Goal: Task Accomplishment & Management: Use online tool/utility

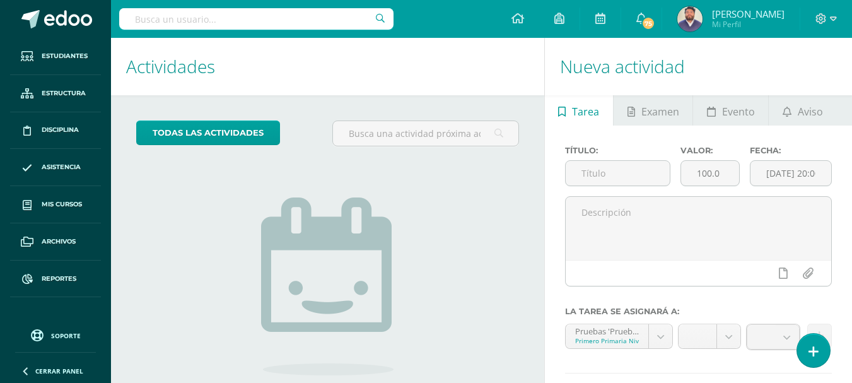
click at [188, 20] on input "text" at bounding box center [256, 18] width 274 height 21
type input "luis hernández"
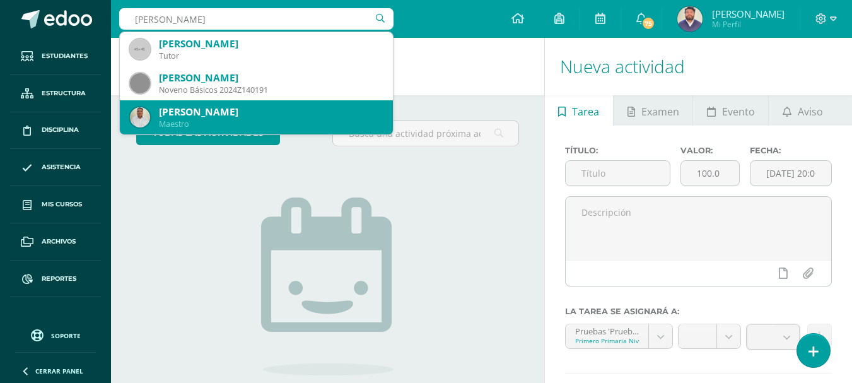
click at [223, 119] on div "Maestro" at bounding box center [271, 124] width 224 height 11
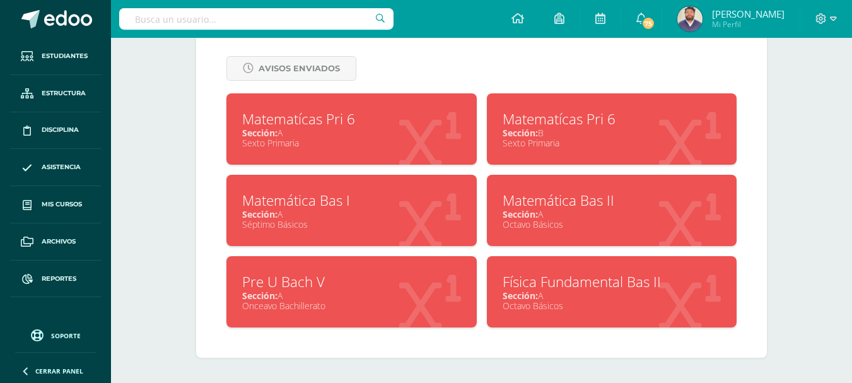
click at [568, 215] on div "Sección: A" at bounding box center [612, 214] width 219 height 12
click at [375, 127] on div "Sección: A" at bounding box center [351, 133] width 219 height 12
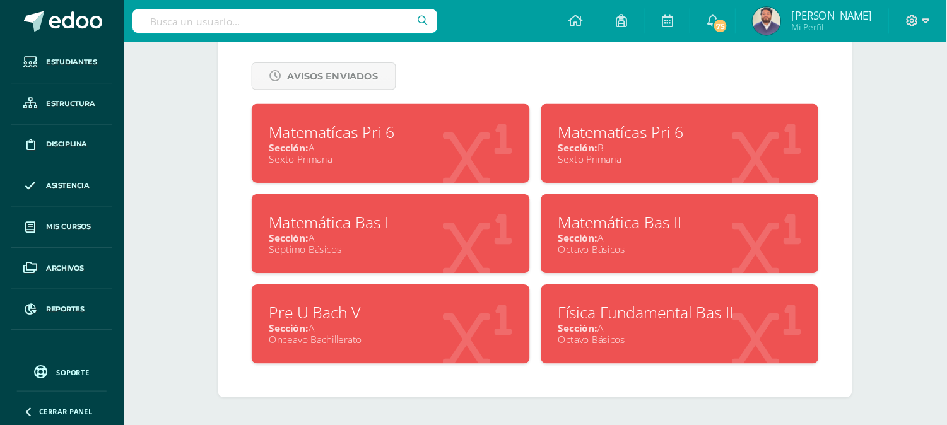
scroll to position [494, 0]
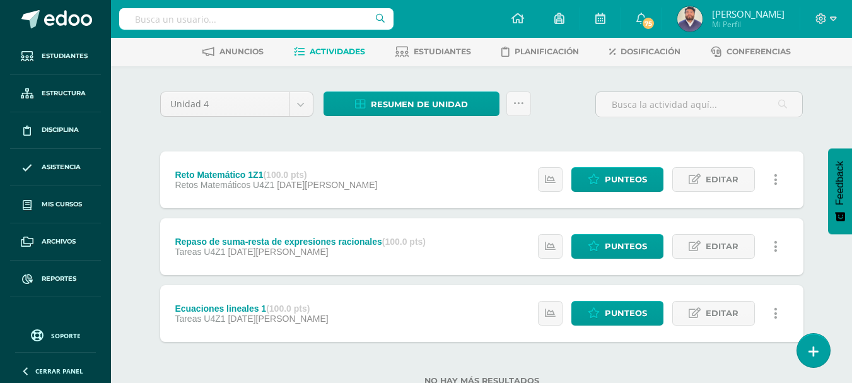
scroll to position [63, 0]
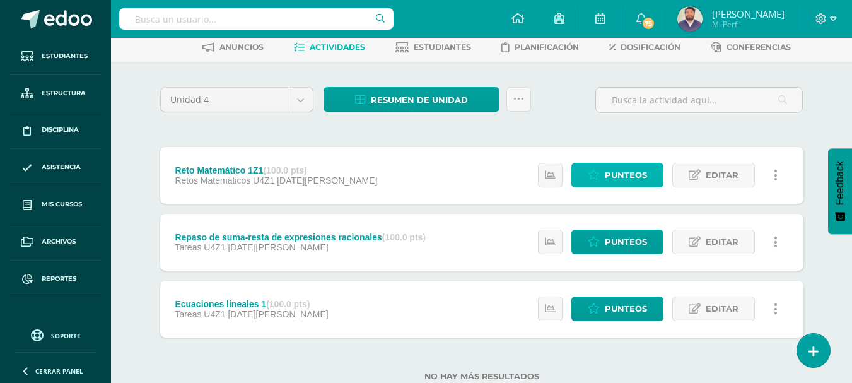
click at [595, 179] on icon at bounding box center [594, 175] width 12 height 11
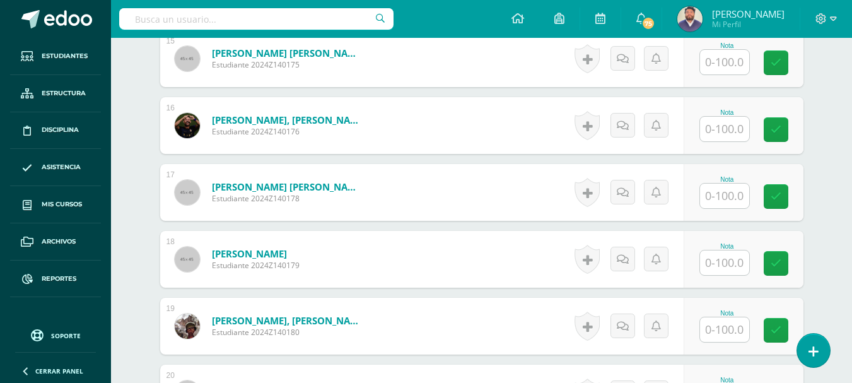
scroll to position [1587, 0]
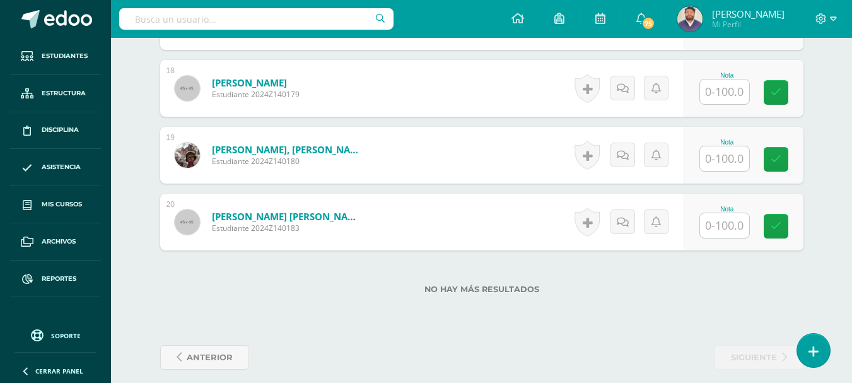
click at [725, 218] on input "text" at bounding box center [724, 225] width 49 height 25
type input "70"
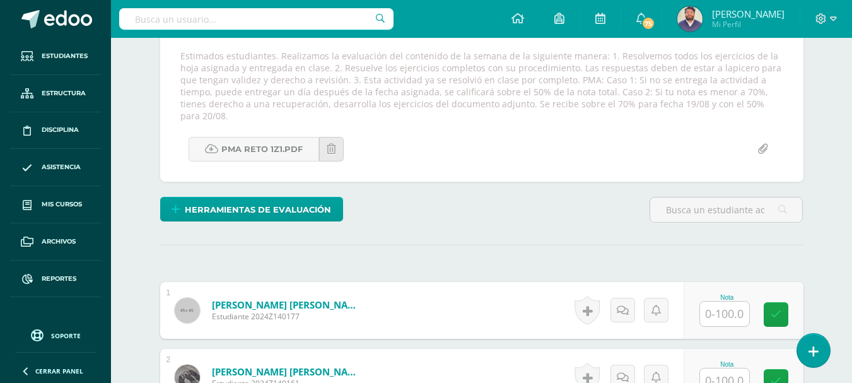
scroll to position [199, 0]
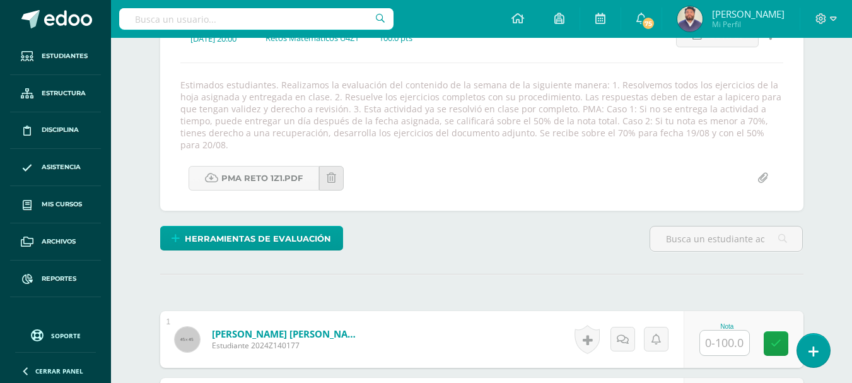
click at [725, 331] on input "text" at bounding box center [724, 343] width 49 height 25
type input "90"
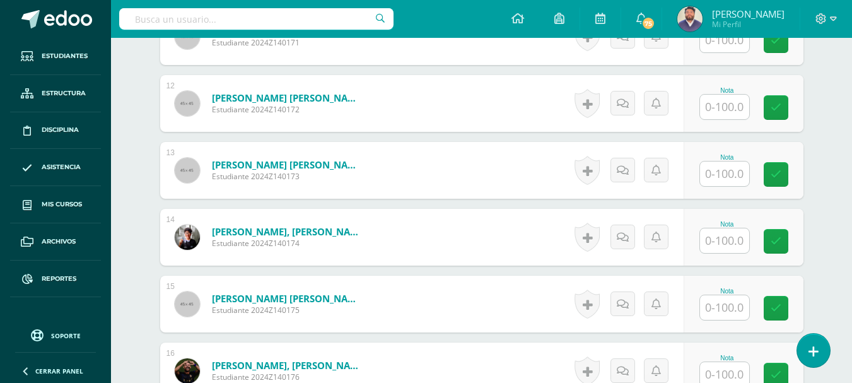
scroll to position [1163, 0]
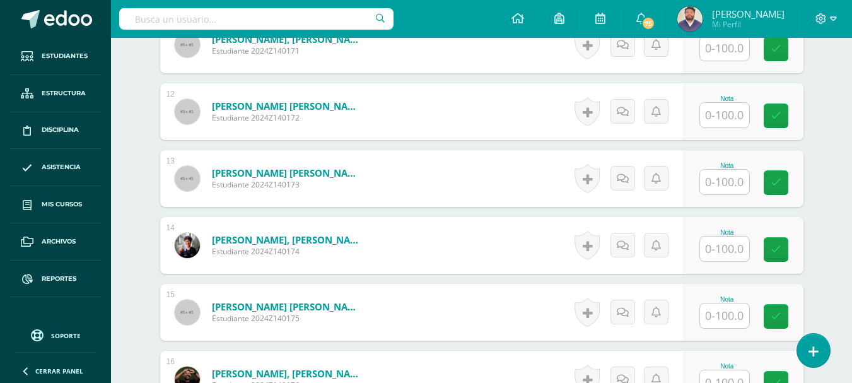
click at [715, 176] on input "text" at bounding box center [724, 182] width 49 height 25
type input "70"
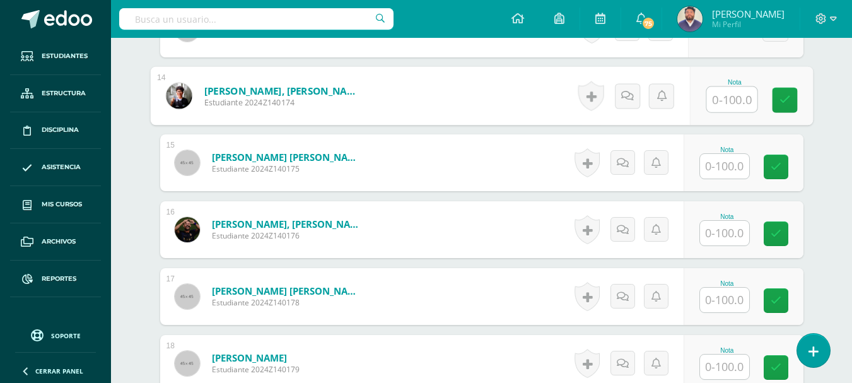
scroll to position [1352, 0]
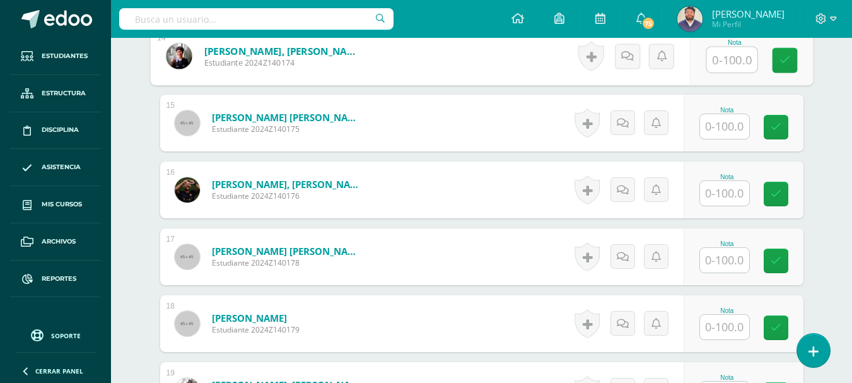
click at [718, 184] on input "text" at bounding box center [724, 193] width 49 height 25
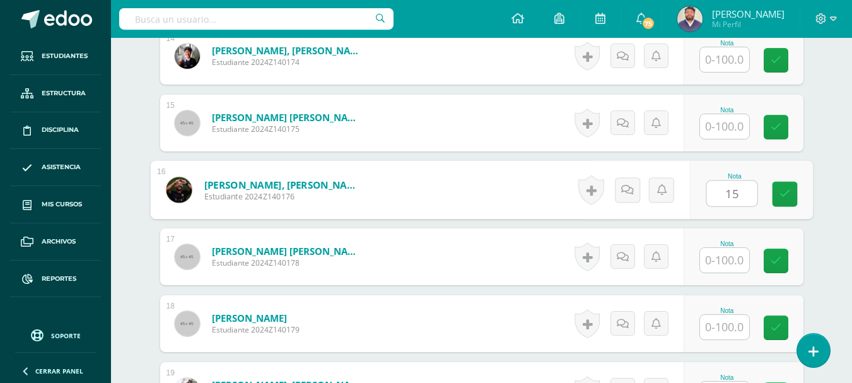
type input "15"
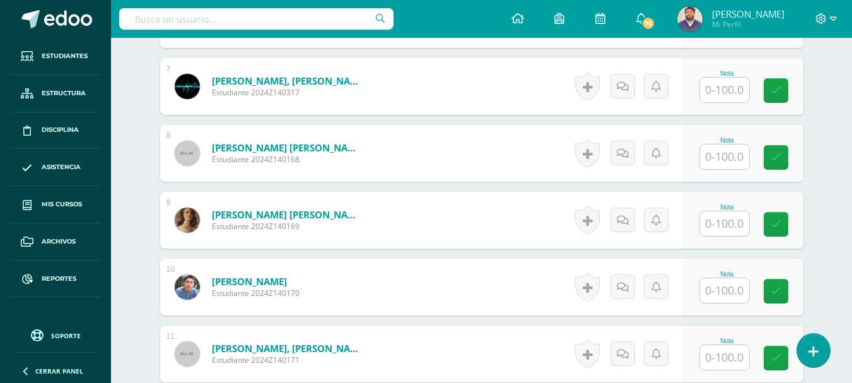
scroll to position [847, 0]
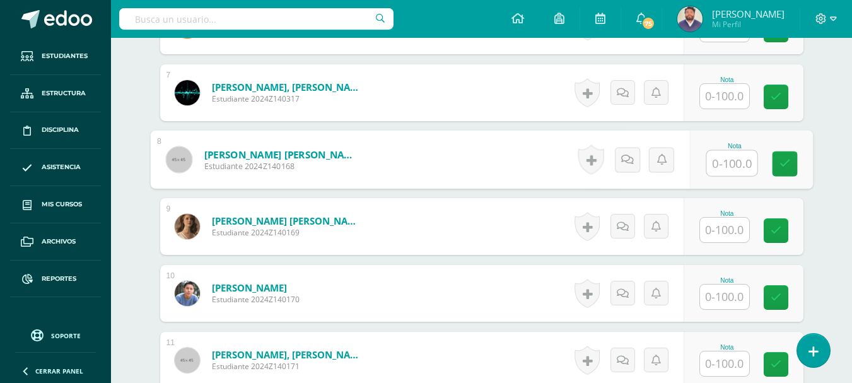
click at [717, 155] on input "text" at bounding box center [732, 163] width 50 height 25
type input "40"
click at [768, 150] on div "0 Logros Logros obtenidos Aún no hay logros agregados Nota: 40.00" at bounding box center [754, 160] width 119 height 59
click at [781, 154] on icon at bounding box center [784, 159] width 13 height 11
click at [751, 158] on icon at bounding box center [750, 163] width 11 height 11
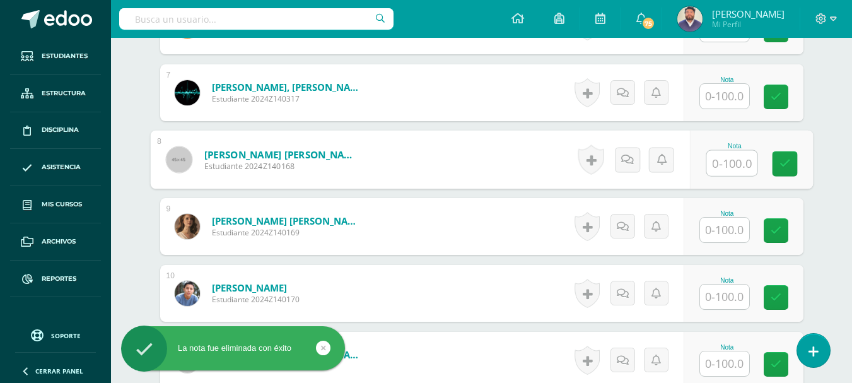
scroll to position [784, 0]
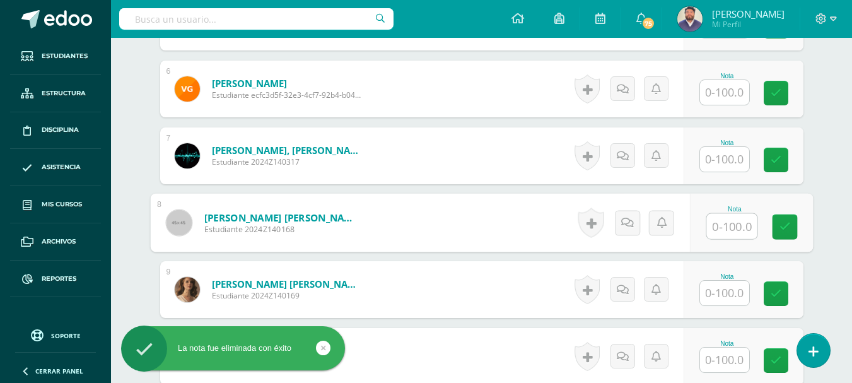
click at [718, 147] on input "text" at bounding box center [724, 159] width 49 height 25
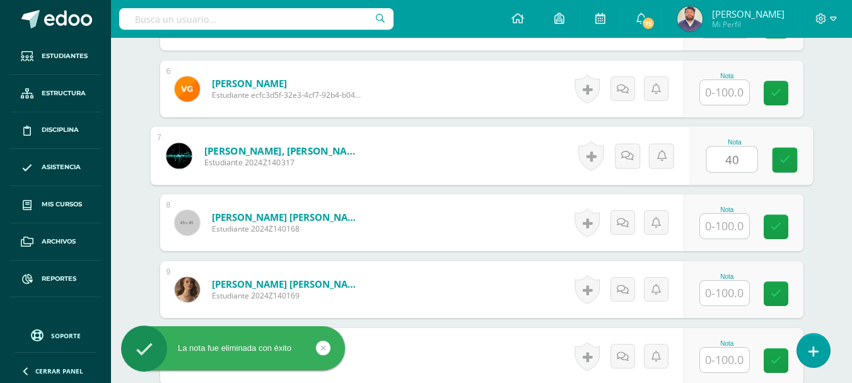
type input "40"
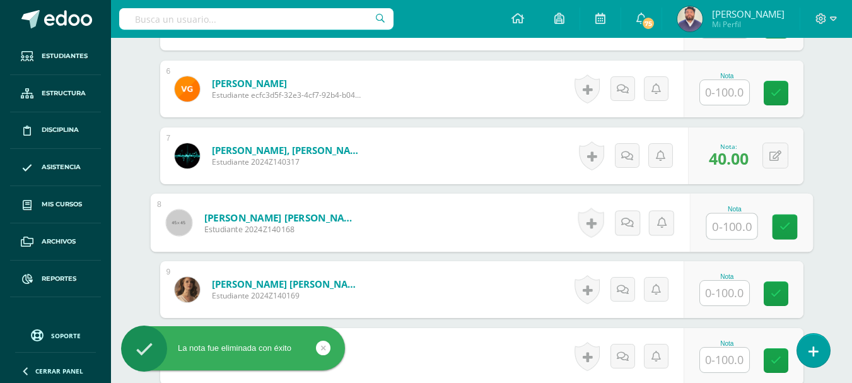
scroll to position [910, 0]
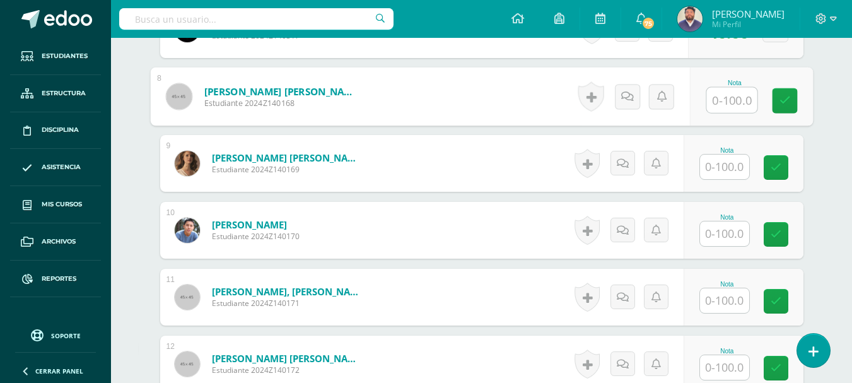
click at [734, 290] on input "text" at bounding box center [724, 300] width 49 height 25
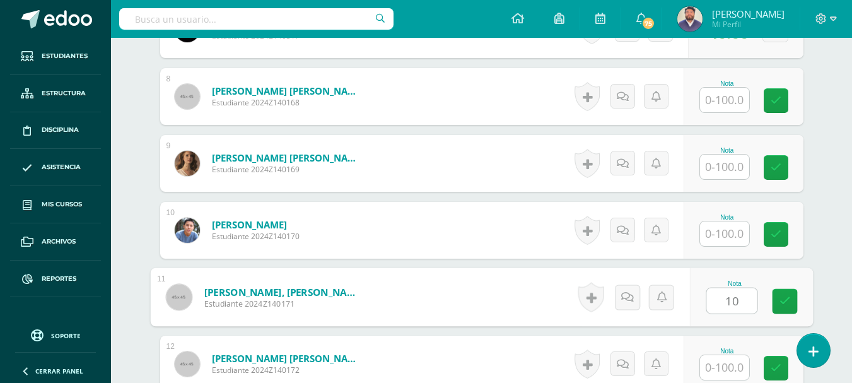
type input "10"
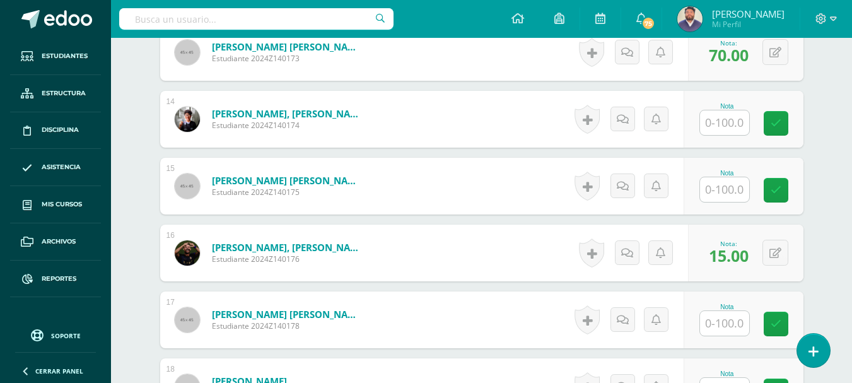
scroll to position [1352, 0]
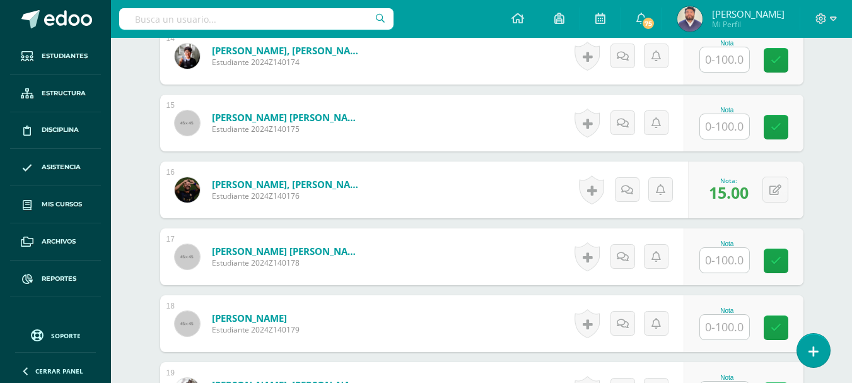
click at [734, 254] on input "text" at bounding box center [724, 260] width 49 height 25
type input "10"
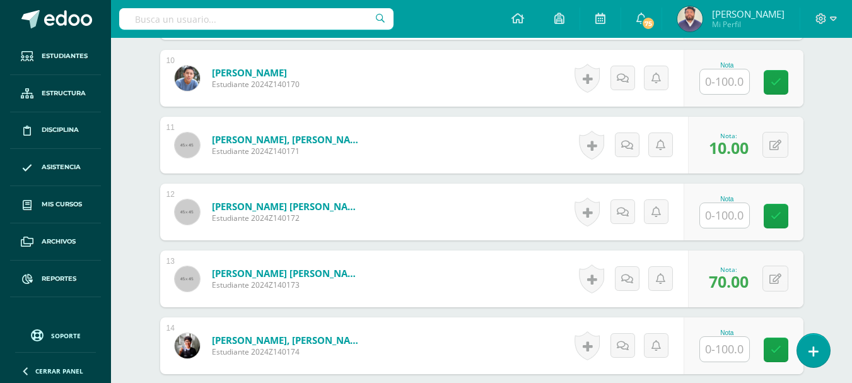
scroll to position [1036, 0]
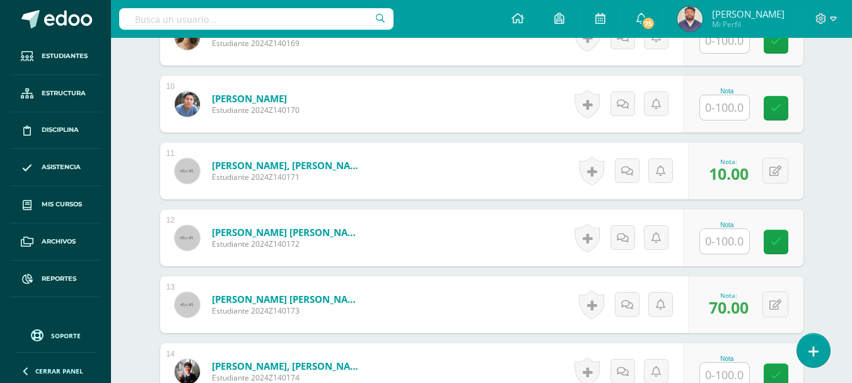
click at [712, 234] on input "text" at bounding box center [724, 241] width 49 height 25
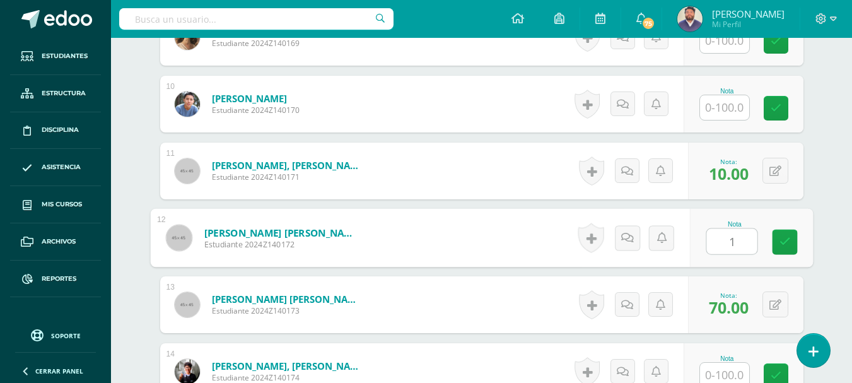
type input "10"
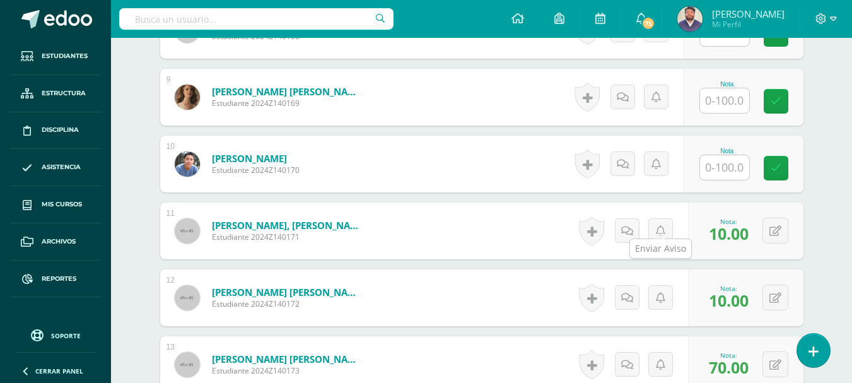
scroll to position [973, 0]
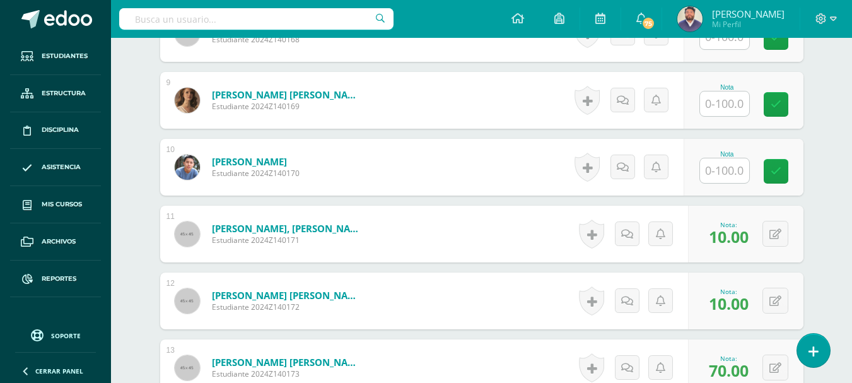
click at [720, 158] on input "text" at bounding box center [724, 170] width 49 height 25
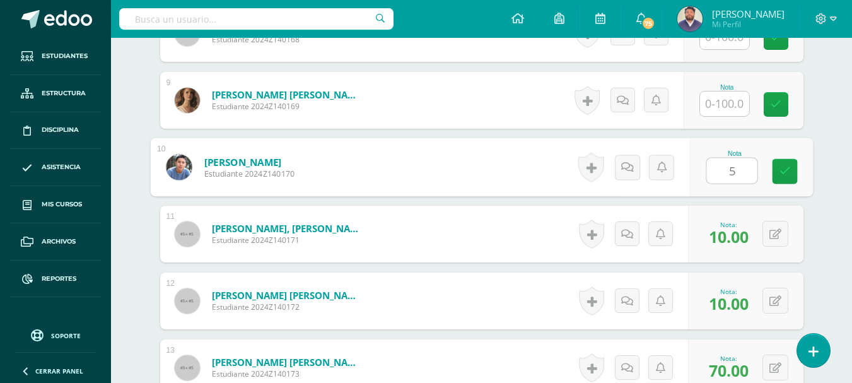
type input "50"
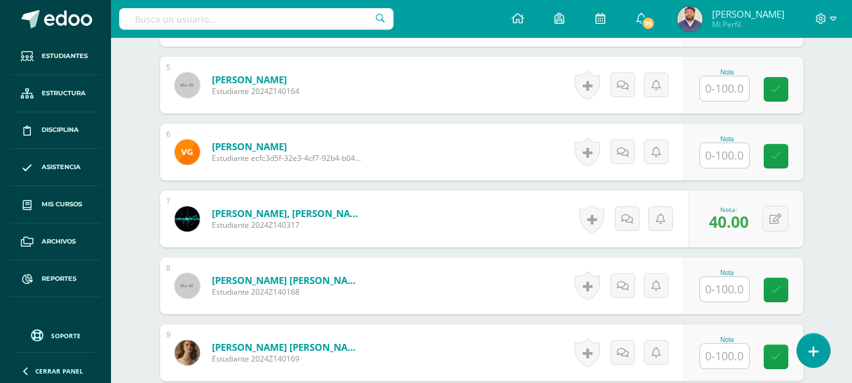
scroll to position [658, 0]
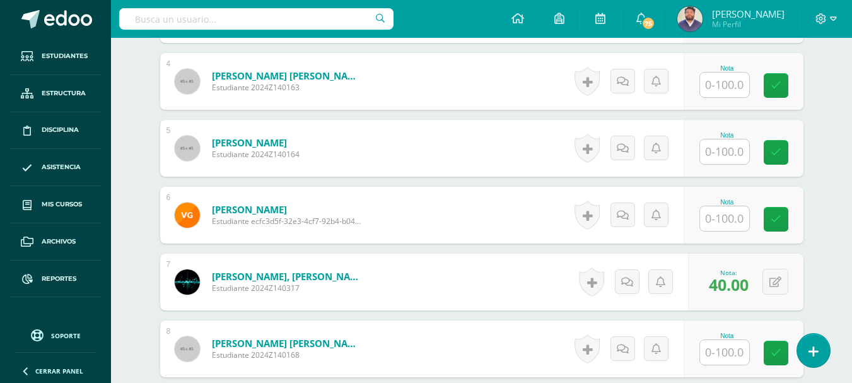
click at [712, 141] on input "text" at bounding box center [724, 151] width 49 height 25
type input "85"
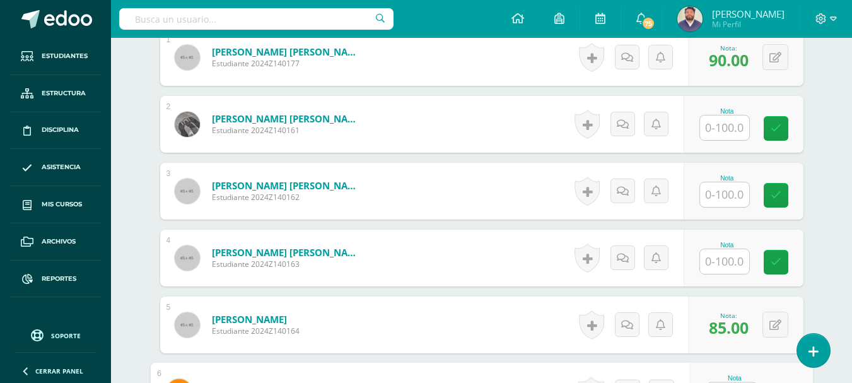
scroll to position [406, 0]
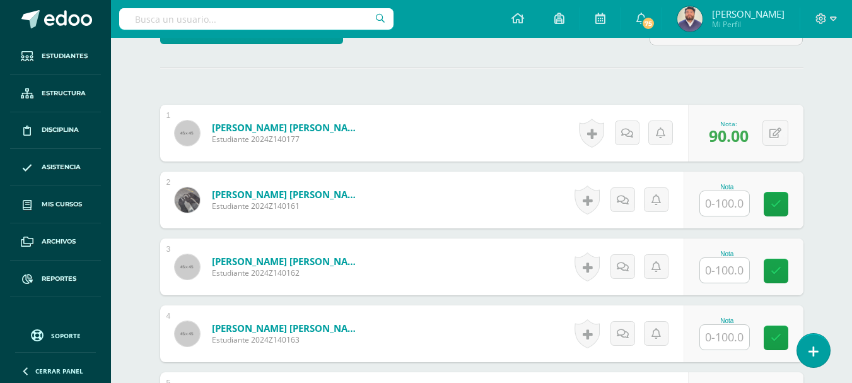
click at [729, 193] on input "text" at bounding box center [724, 203] width 49 height 25
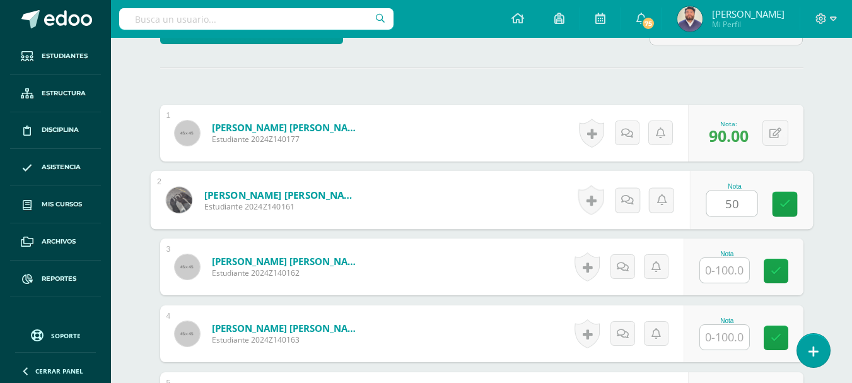
type input "50"
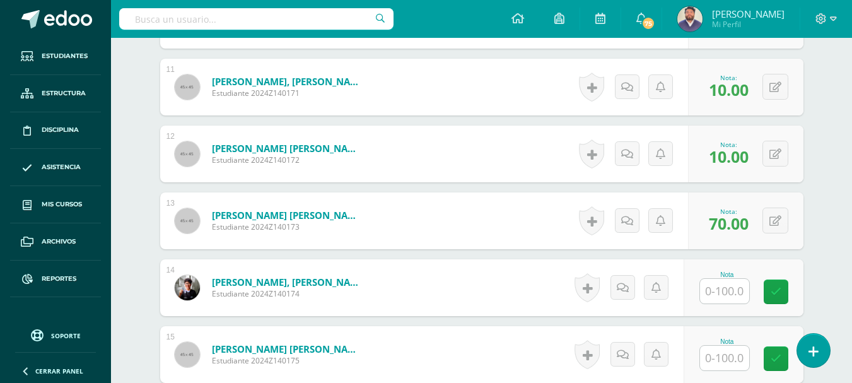
scroll to position [1163, 0]
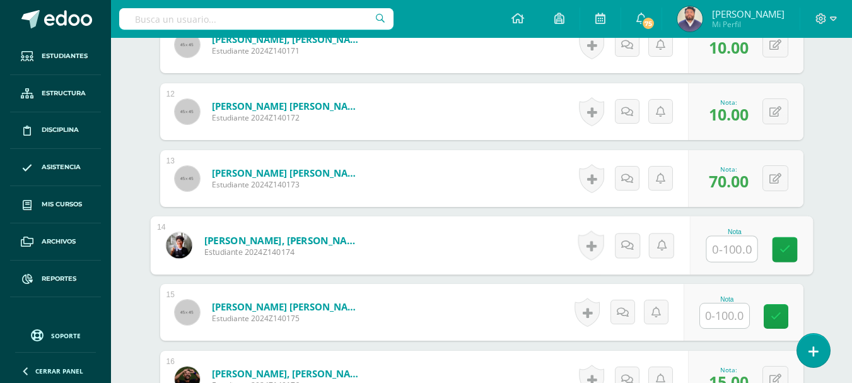
click at [736, 242] on input "text" at bounding box center [732, 249] width 50 height 25
type input "50"
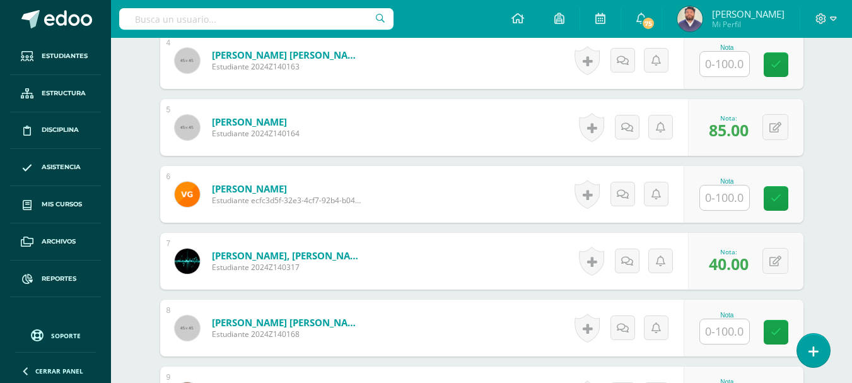
scroll to position [658, 0]
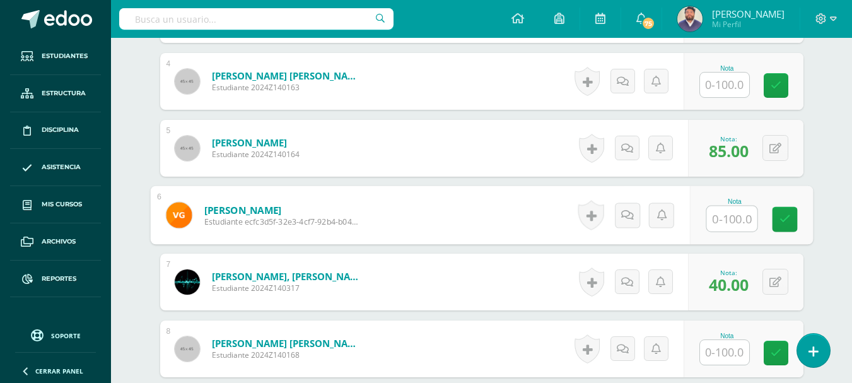
click at [715, 206] on input "text" at bounding box center [732, 218] width 50 height 25
type input "50"
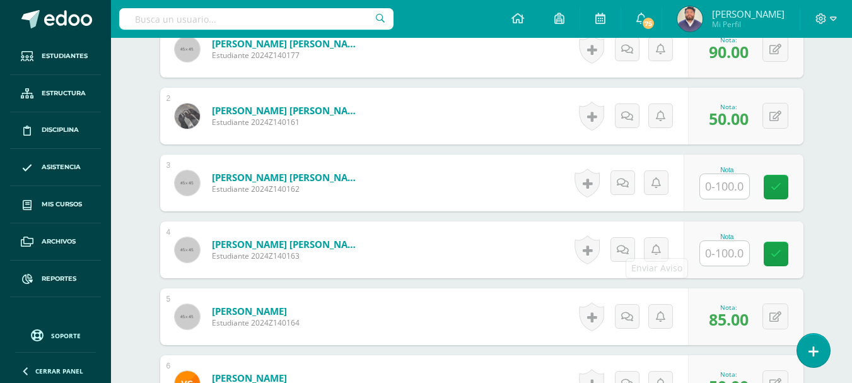
scroll to position [469, 0]
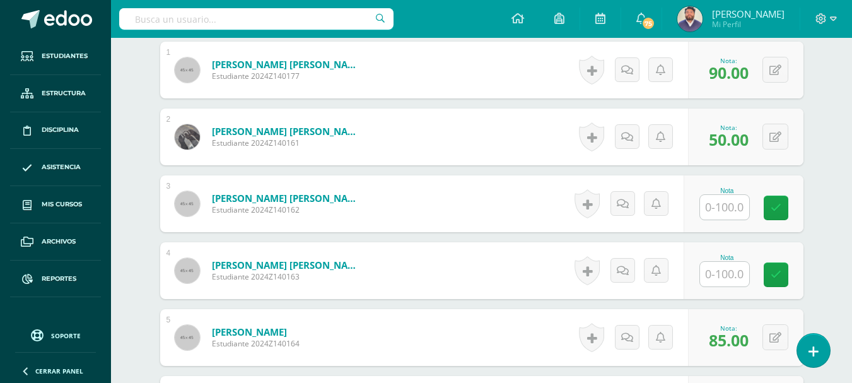
click at [717, 196] on input "text" at bounding box center [724, 207] width 49 height 25
type input "85"
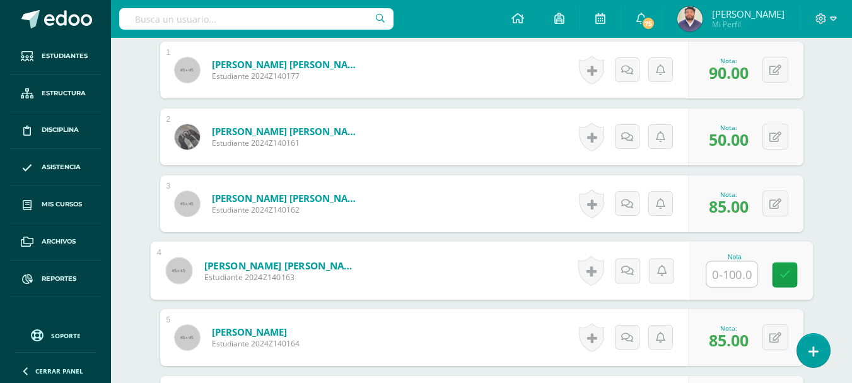
click at [738, 268] on input "text" at bounding box center [732, 274] width 50 height 25
type input "67"
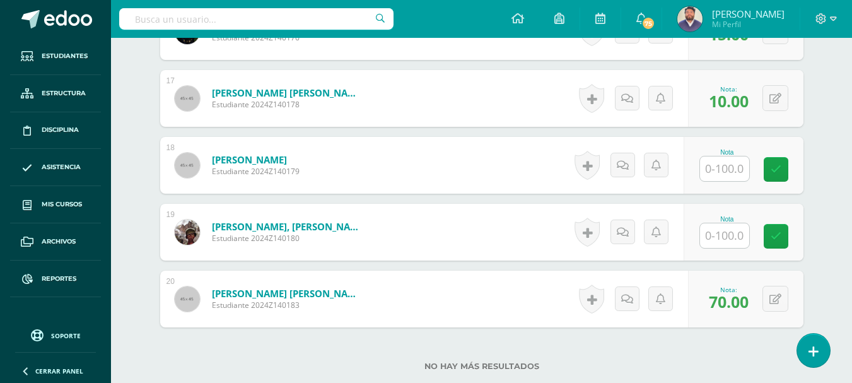
scroll to position [1541, 0]
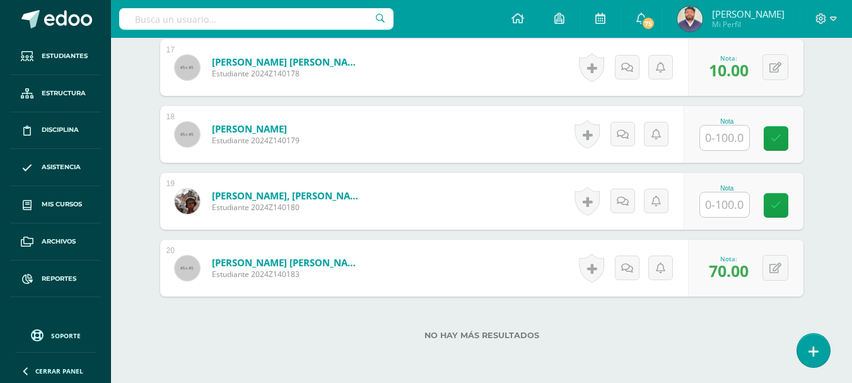
click at [726, 192] on input "text" at bounding box center [724, 204] width 49 height 25
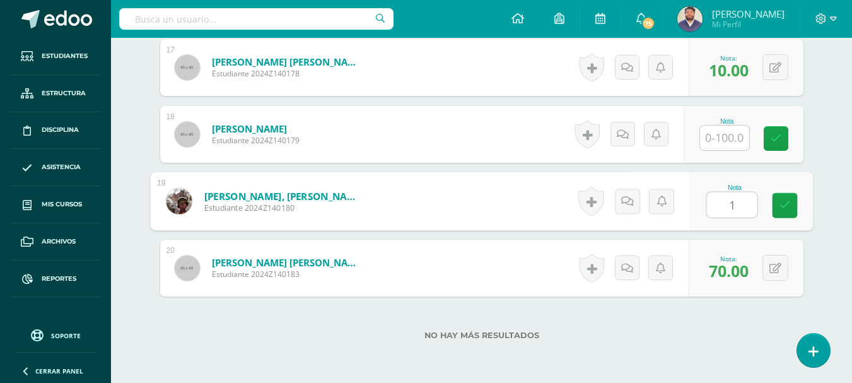
type input "15"
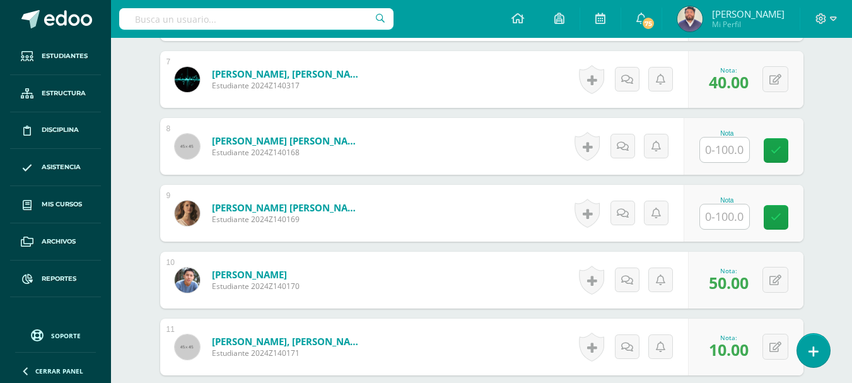
scroll to position [847, 0]
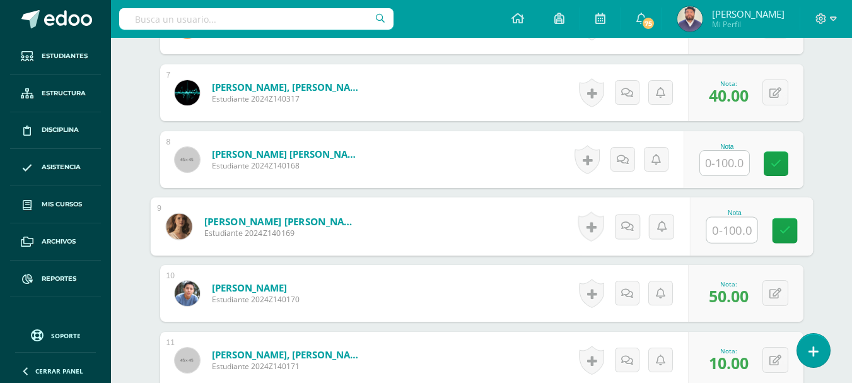
click at [735, 218] on input "text" at bounding box center [732, 230] width 50 height 25
type input "15"
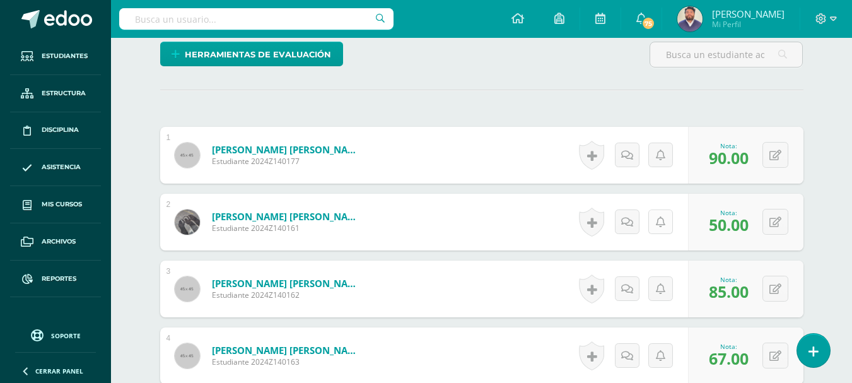
scroll to position [389, 0]
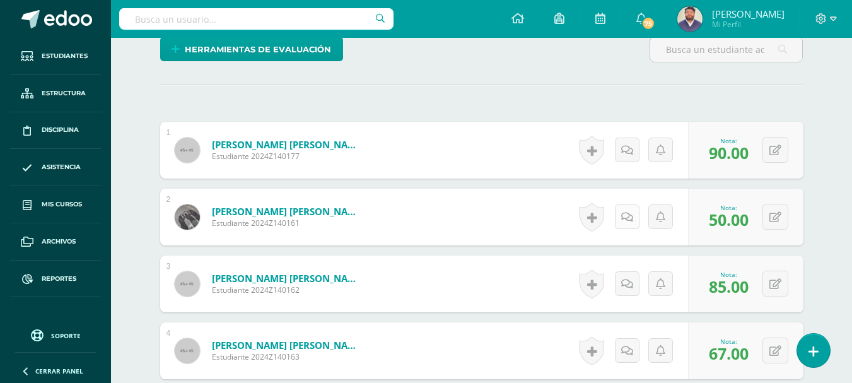
click at [629, 212] on icon at bounding box center [627, 217] width 12 height 11
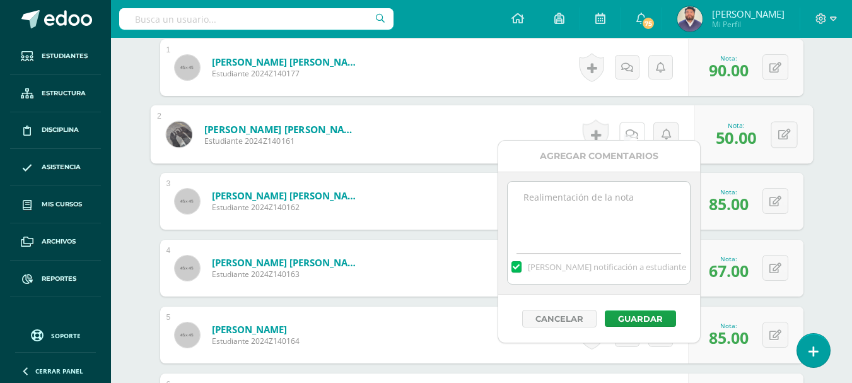
scroll to position [515, 0]
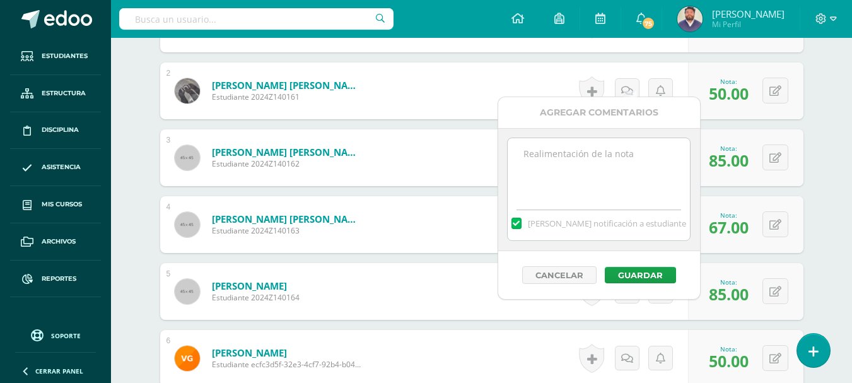
click at [607, 170] on textarea at bounding box center [599, 169] width 182 height 63
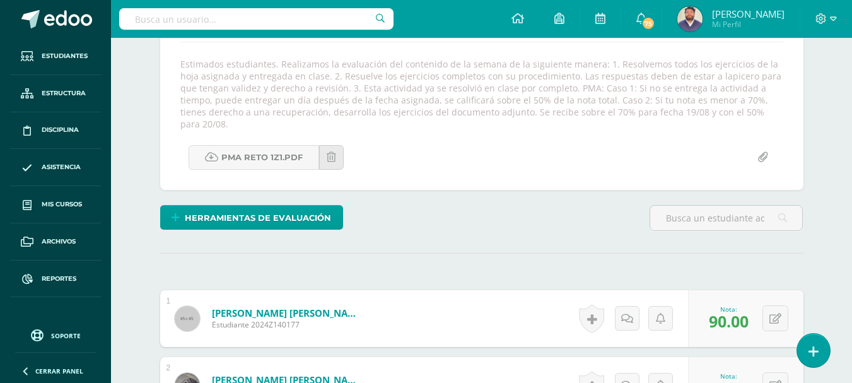
scroll to position [199, 0]
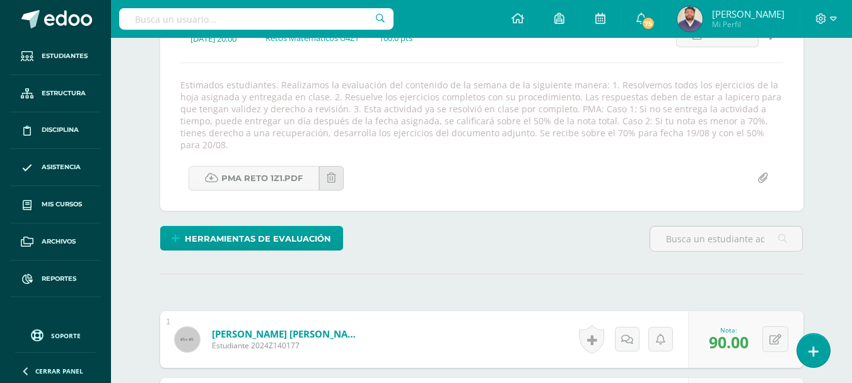
drag, startPoint x: 256, startPoint y: 133, endPoint x: 718, endPoint y: 137, distance: 462.4
click at [718, 137] on div "Estimados estudiantes. Realizamos la evaluación del contenido de la semana de l…" at bounding box center [481, 115] width 613 height 72
copy div "desarrolla los ejercicios del documento adjunto. Se recibe sobre el 70% para fe…"
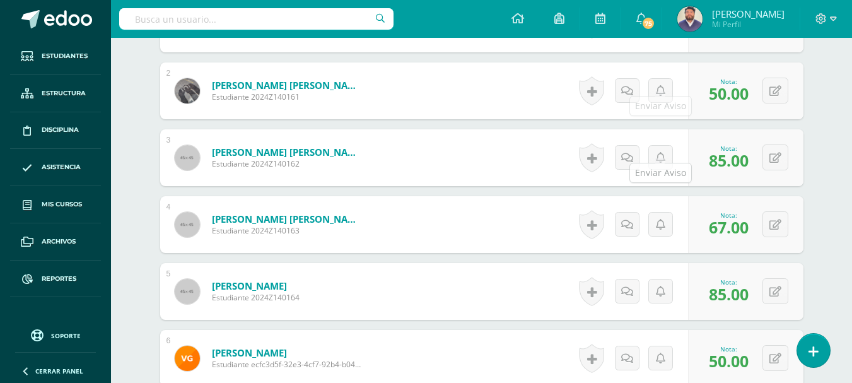
scroll to position [452, 0]
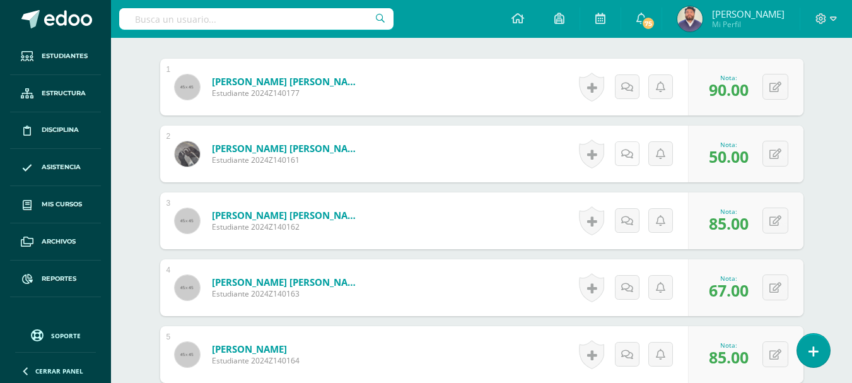
click at [626, 149] on icon at bounding box center [627, 154] width 12 height 11
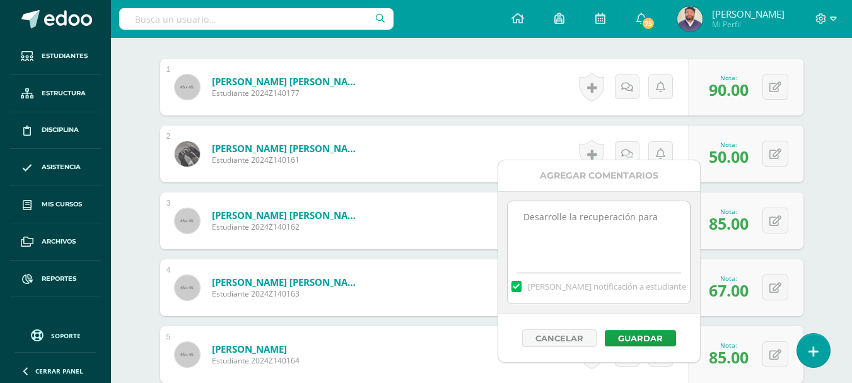
drag, startPoint x: 657, startPoint y: 220, endPoint x: 495, endPoint y: 213, distance: 162.3
paste textarea "desarrolla los ejercicios del documento adjunto. Se recibe sobre el 70% para fe…"
click at [529, 219] on textarea "desarrolla los ejercicios del documento adjunto. Se recibe sobre el 70% para fe…" at bounding box center [599, 232] width 182 height 63
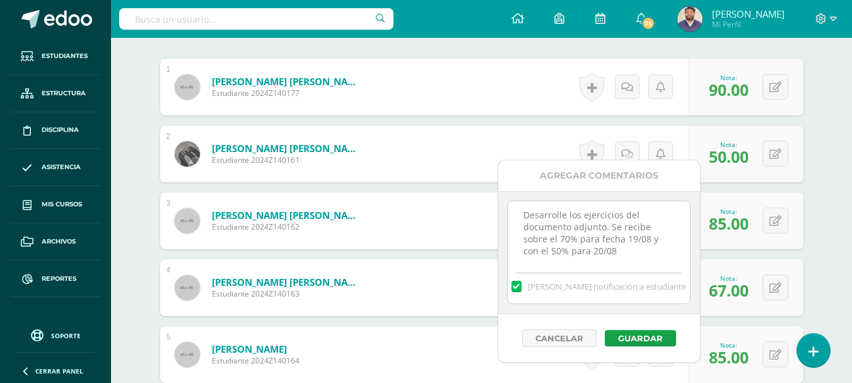
drag, startPoint x: 626, startPoint y: 254, endPoint x: 511, endPoint y: 217, distance: 120.5
click at [511, 217] on textarea "Desarrolle los ejercicios del documento adjunto. Se recibe sobre el 70% para fe…" at bounding box center [599, 232] width 182 height 63
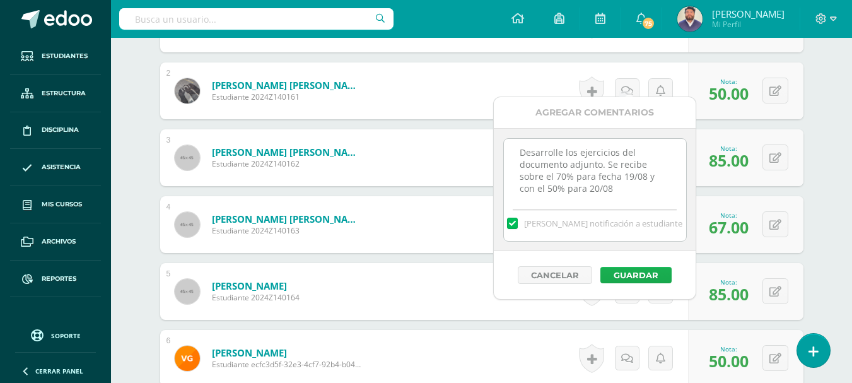
type textarea "Desarrolle los ejercicios del documento adjunto. Se recibe sobre el 70% para fe…"
click at [630, 273] on button "Guardar" at bounding box center [636, 275] width 71 height 16
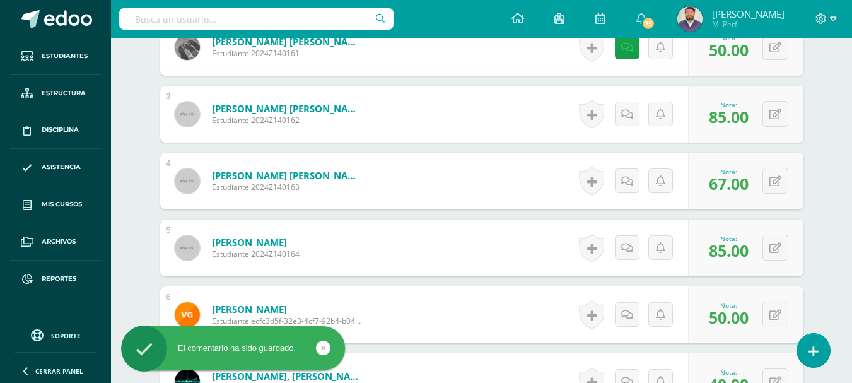
scroll to position [578, 0]
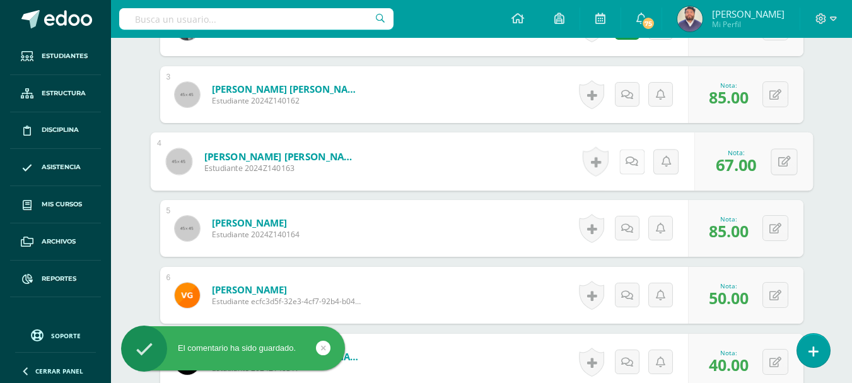
click at [626, 156] on icon at bounding box center [632, 161] width 13 height 11
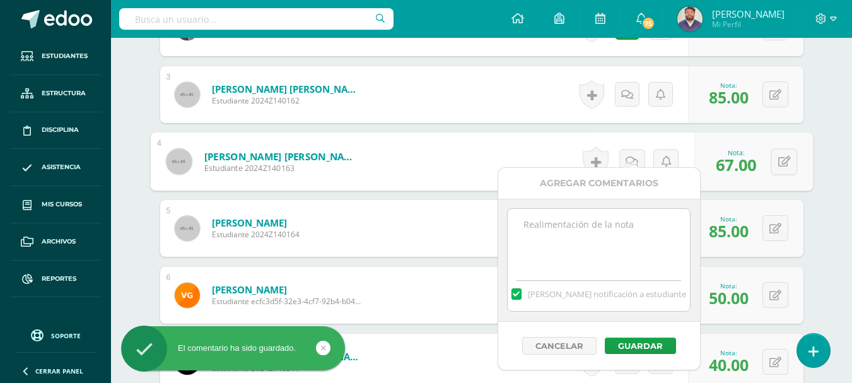
click at [589, 229] on textarea at bounding box center [599, 240] width 182 height 63
paste textarea "Desarrolle los ejercicios del documento adjunto. Se recibe sobre el 70% para fe…"
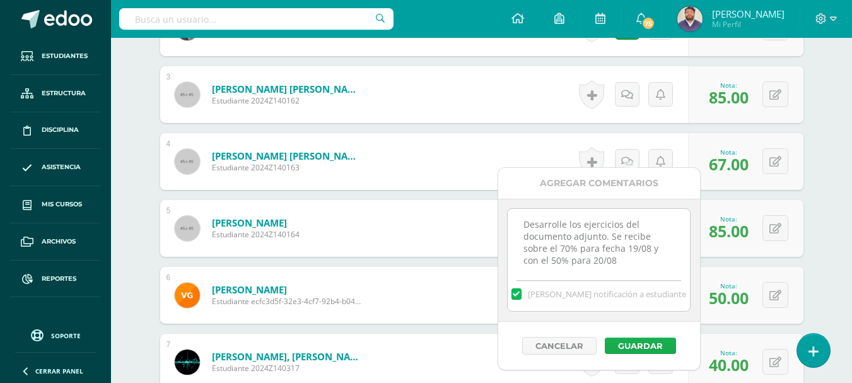
type textarea "Desarrolle los ejercicios del documento adjunto. Se recibe sobre el 70% para fe…"
click at [627, 344] on button "Guardar" at bounding box center [640, 345] width 71 height 16
click at [616, 341] on button "Guardar" at bounding box center [640, 345] width 71 height 16
click at [649, 343] on button "Guardar" at bounding box center [640, 345] width 71 height 16
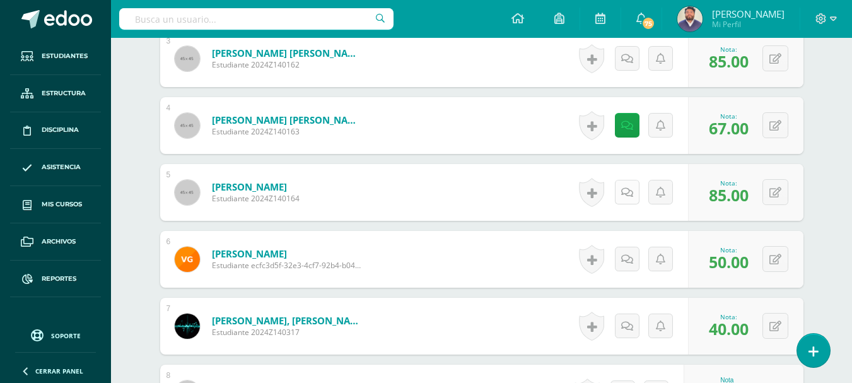
scroll to position [641, 0]
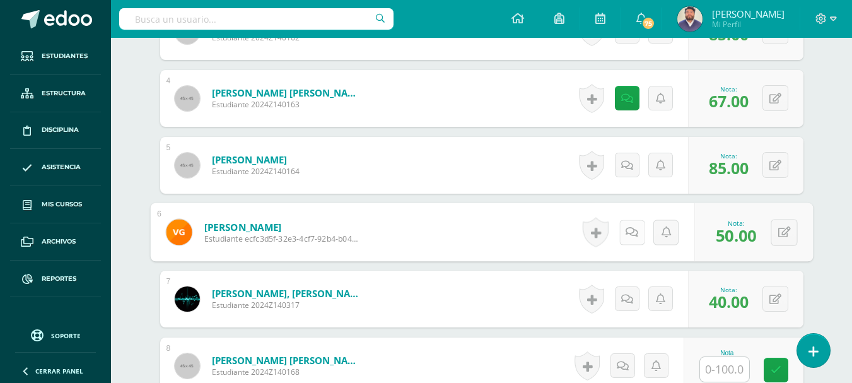
click at [628, 226] on icon at bounding box center [632, 231] width 13 height 11
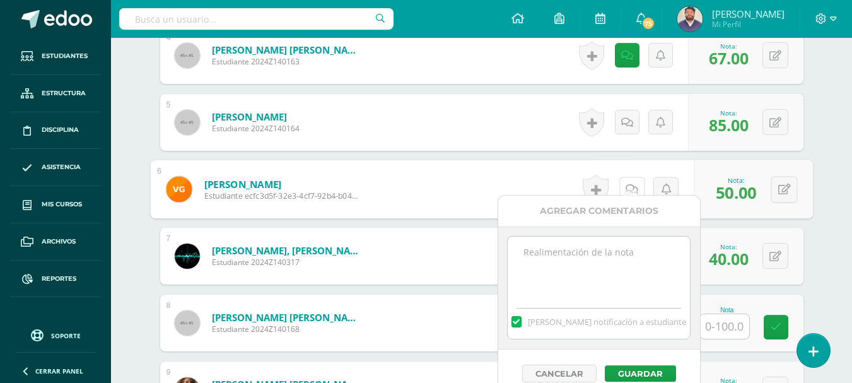
scroll to position [704, 0]
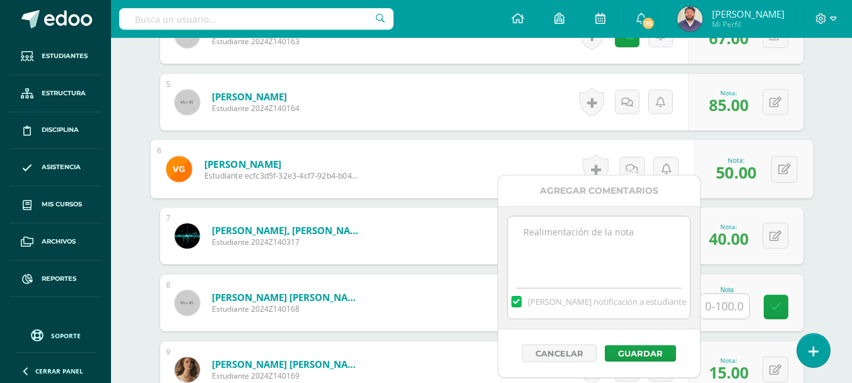
click at [599, 227] on textarea at bounding box center [599, 247] width 182 height 63
click at [561, 245] on textarea at bounding box center [599, 247] width 182 height 63
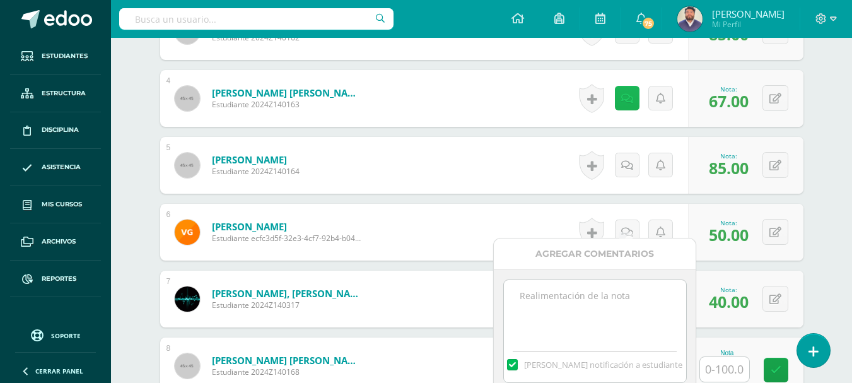
click at [626, 97] on link at bounding box center [627, 98] width 25 height 25
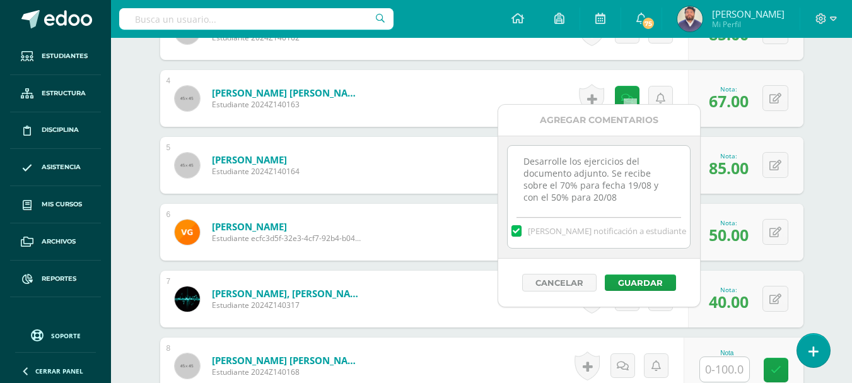
drag, startPoint x: 622, startPoint y: 202, endPoint x: 505, endPoint y: 146, distance: 130.1
click at [505, 146] on div "Desarrolle los ejercicios del documento adjunto. Se recibe sobre el 70% para fe…" at bounding box center [599, 197] width 202 height 123
click at [568, 280] on button "Cancelar" at bounding box center [559, 283] width 74 height 18
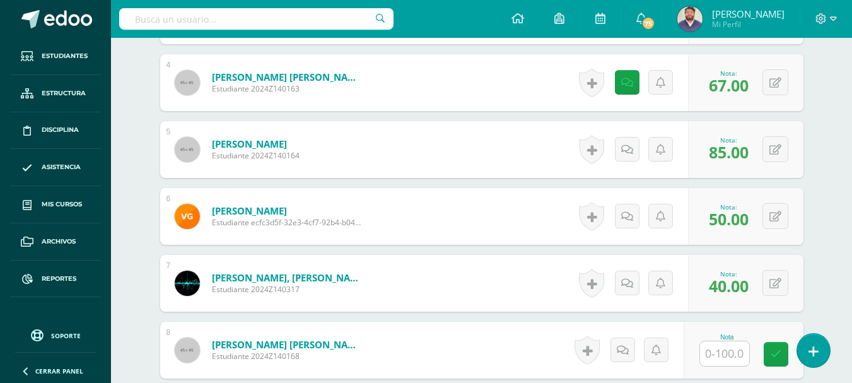
scroll to position [704, 0]
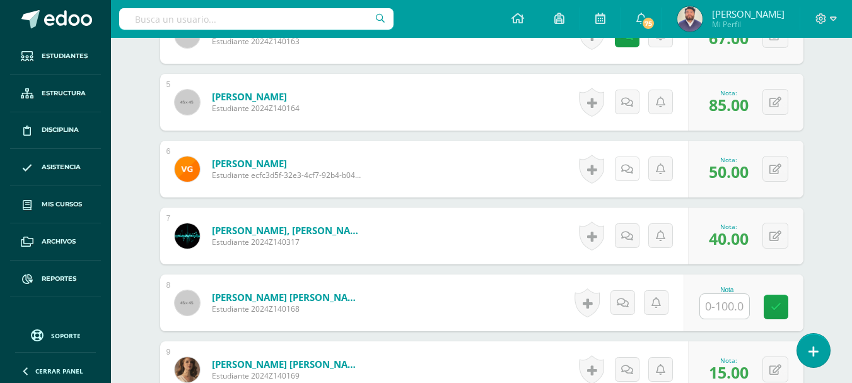
click at [624, 164] on icon at bounding box center [627, 169] width 12 height 11
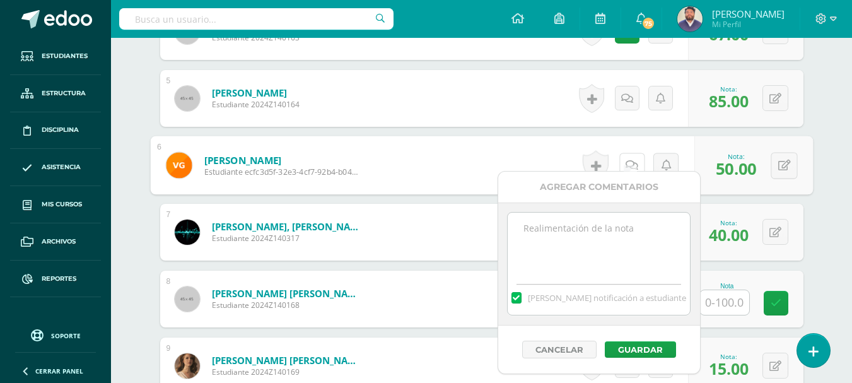
scroll to position [767, 0]
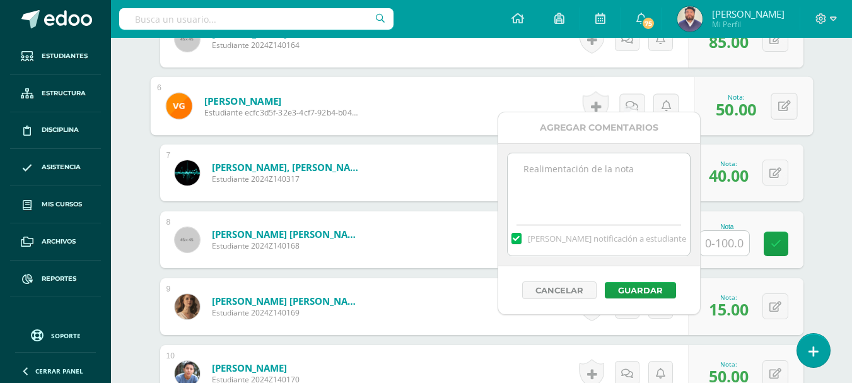
click at [592, 182] on textarea at bounding box center [599, 184] width 182 height 63
paste textarea "Desarrolle los ejercicios del documento adjunto. Se recibe sobre el 70% para fe…"
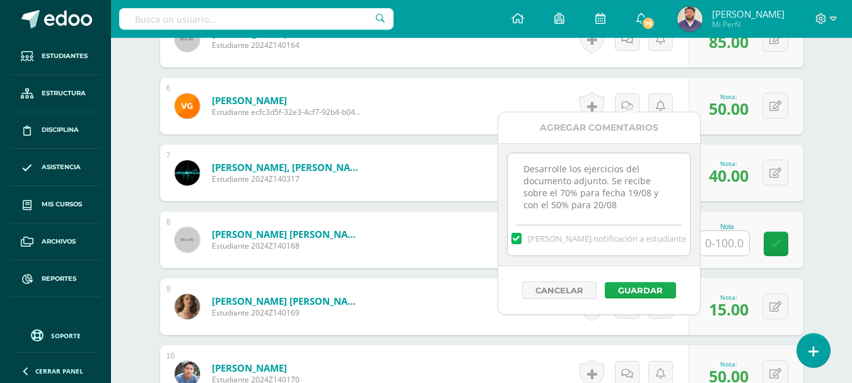
type textarea "Desarrolle los ejercicios del documento adjunto. Se recibe sobre el 70% para fe…"
click at [638, 290] on button "Guardar" at bounding box center [640, 290] width 71 height 16
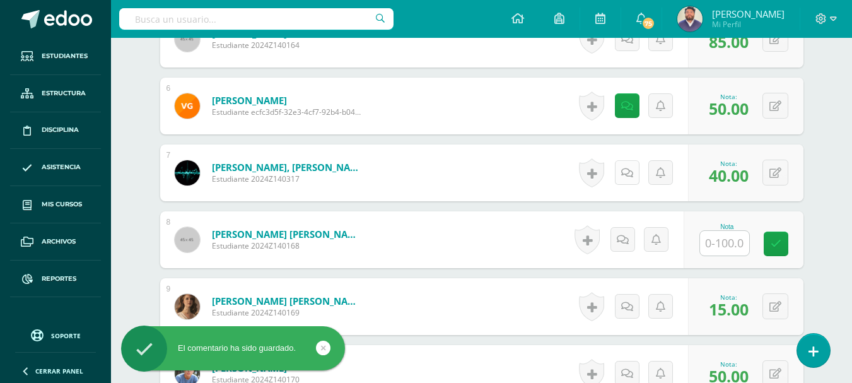
click at [633, 160] on link at bounding box center [627, 172] width 25 height 25
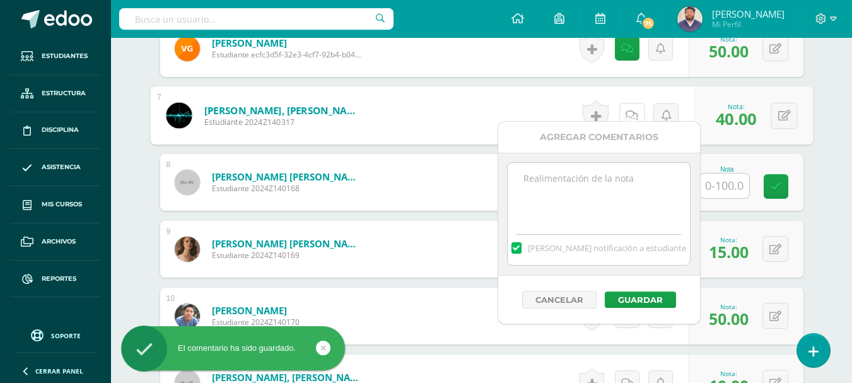
scroll to position [830, 0]
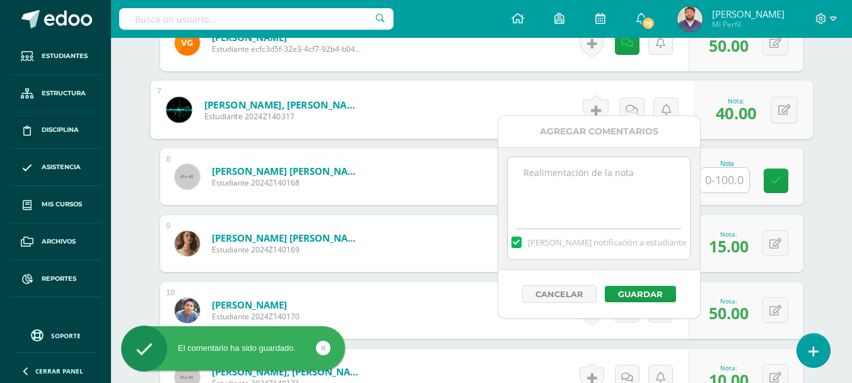
click at [583, 184] on textarea at bounding box center [599, 188] width 182 height 63
paste textarea "Desarrolle los ejercicios del documento adjunto. Se recibe sobre el 70% para fe…"
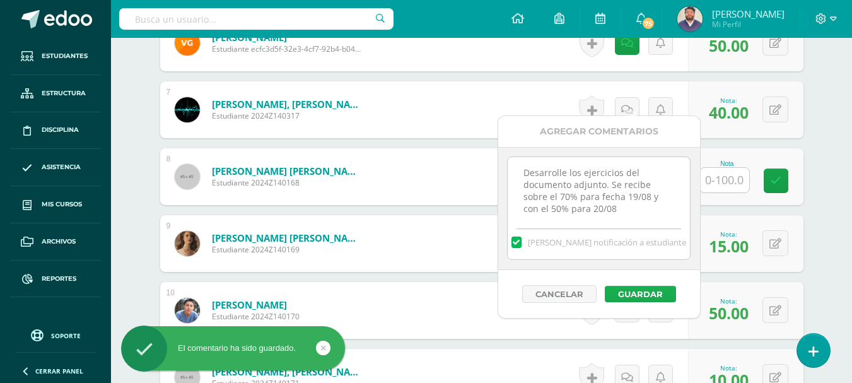
type textarea "Desarrolle los ejercicios del documento adjunto. Se recibe sobre el 70% para fe…"
click at [635, 296] on button "Guardar" at bounding box center [640, 294] width 71 height 16
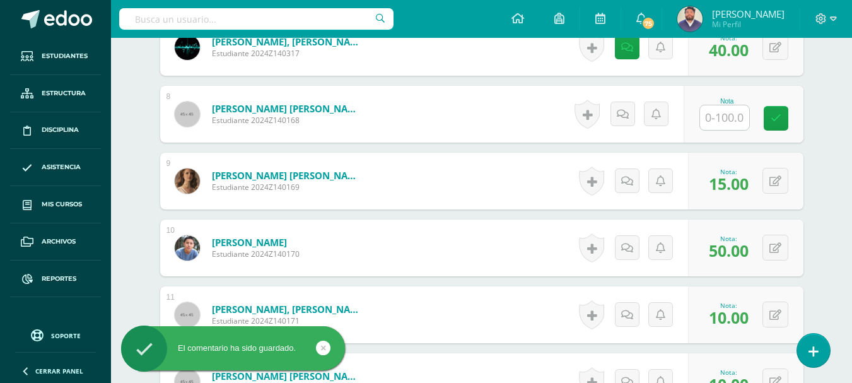
scroll to position [893, 0]
click at [622, 175] on icon at bounding box center [627, 180] width 12 height 11
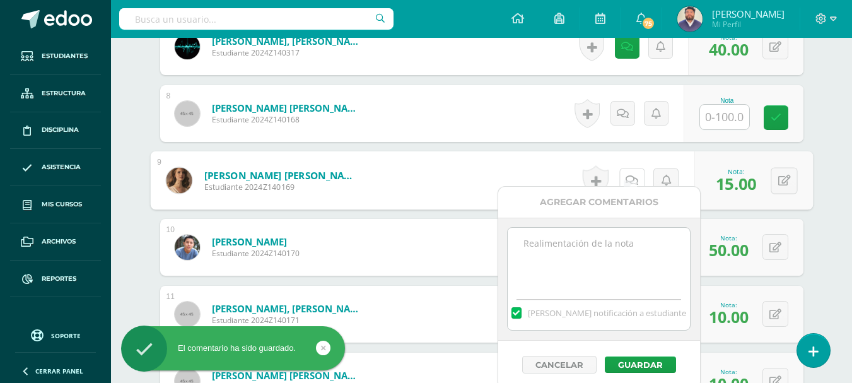
scroll to position [956, 0]
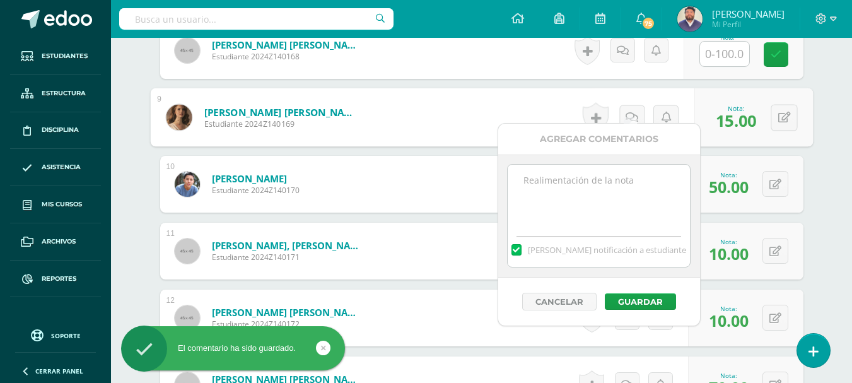
click at [597, 182] on textarea at bounding box center [599, 196] width 182 height 63
paste textarea "Desarrolle los ejercicios del documento adjunto. Se recibe sobre el 70% para fe…"
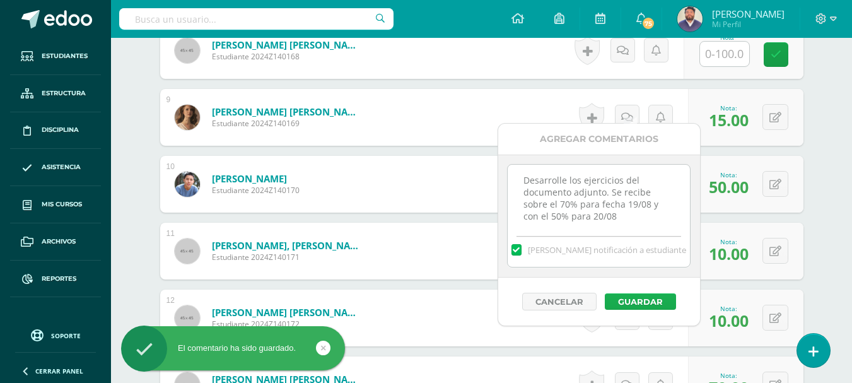
type textarea "Desarrolle los ejercicios del documento adjunto. Se recibe sobre el 70% para fe…"
click at [638, 303] on button "Guardar" at bounding box center [640, 301] width 71 height 16
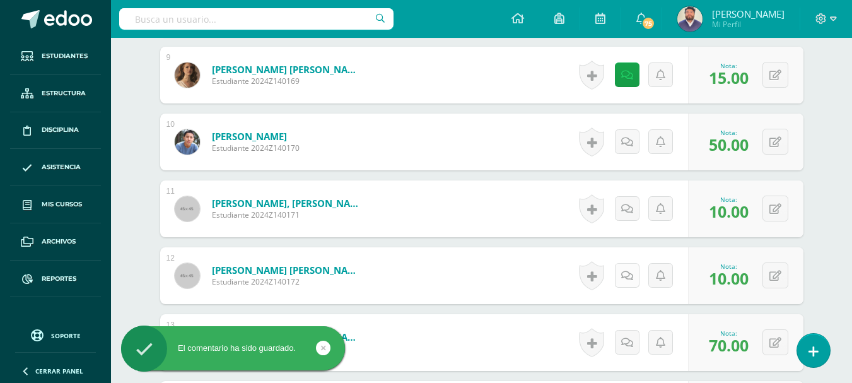
scroll to position [1019, 0]
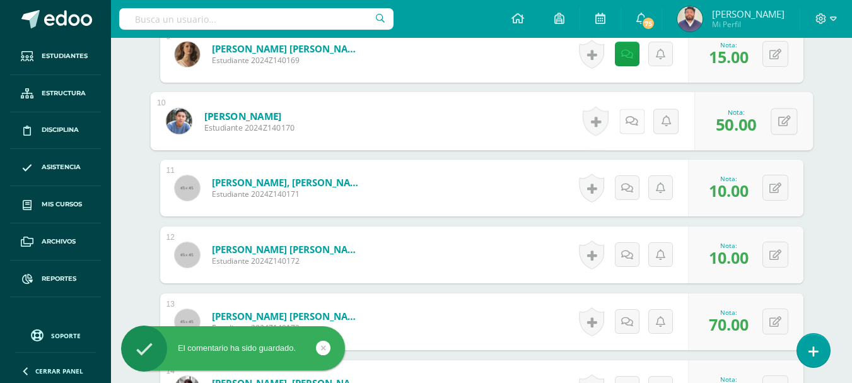
click at [628, 115] on icon at bounding box center [632, 120] width 13 height 11
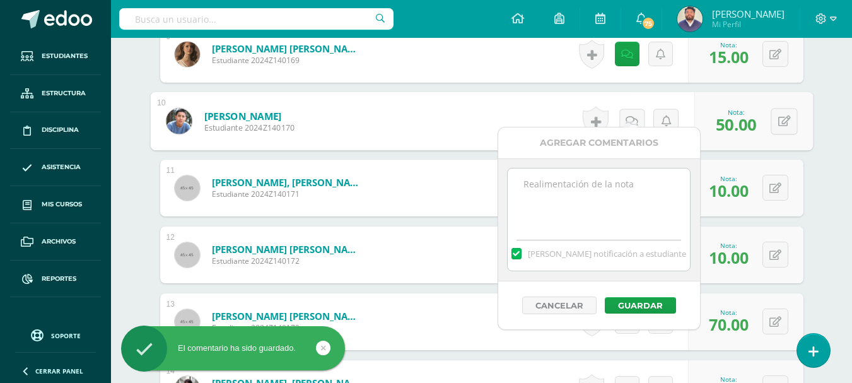
click at [588, 199] on textarea at bounding box center [599, 199] width 182 height 63
paste textarea "Desarrolle los ejercicios del documento adjunto. Se recibe sobre el 70% para fe…"
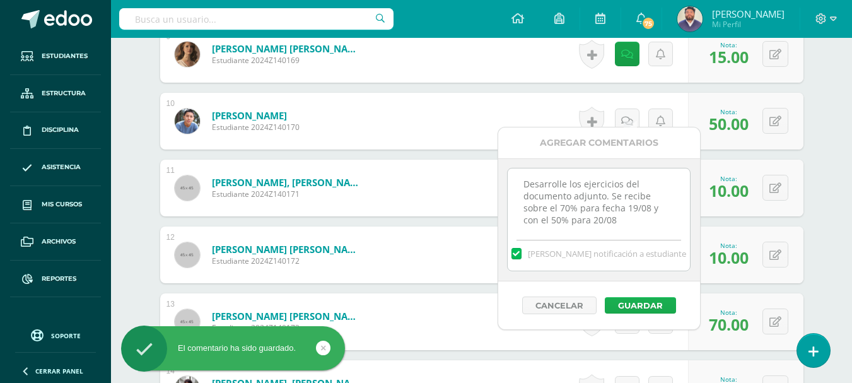
type textarea "Desarrolle los ejercicios del documento adjunto. Se recibe sobre el 70% para fe…"
click at [640, 305] on button "Guardar" at bounding box center [640, 305] width 71 height 16
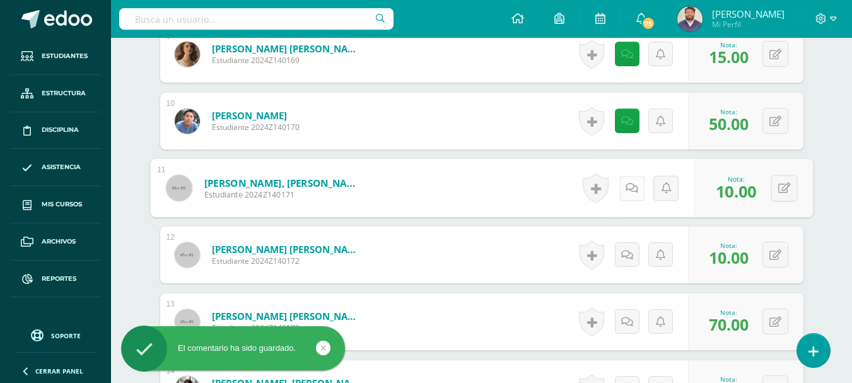
click at [621, 181] on link at bounding box center [631, 187] width 25 height 25
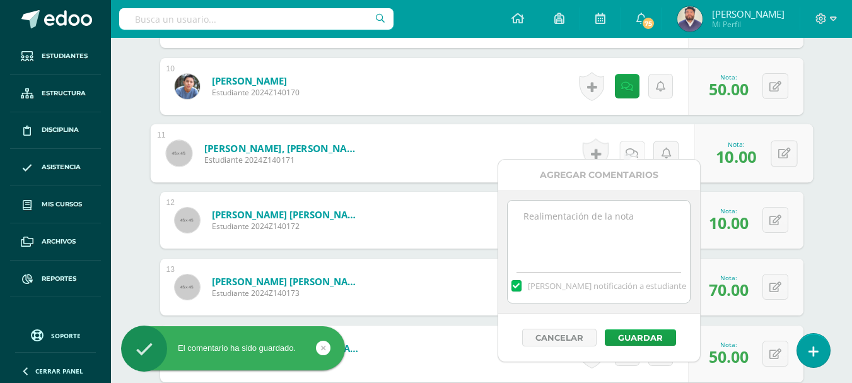
scroll to position [1082, 0]
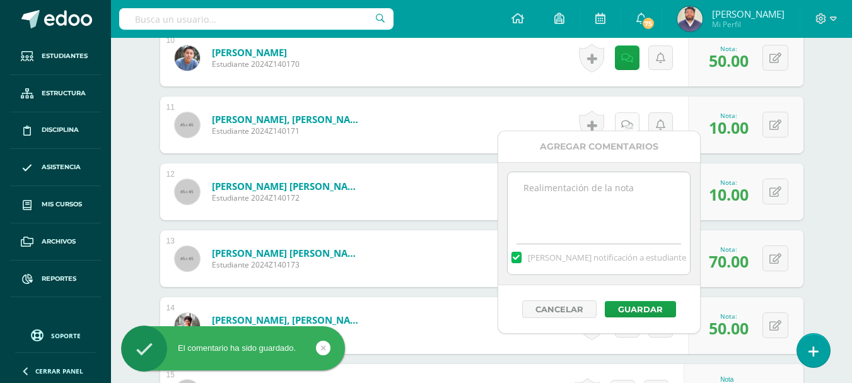
click at [621, 181] on textarea at bounding box center [599, 203] width 182 height 63
paste textarea "Desarrolle los ejercicios del documento adjunto. Se recibe sobre el 70% para fe…"
type textarea "Desarrolle los ejercicios del documento adjunto. Se recibe sobre el 70% para fe…"
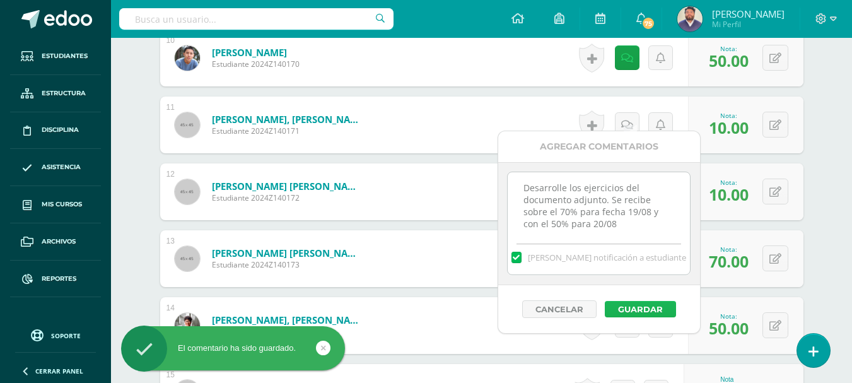
click at [628, 306] on button "Guardar" at bounding box center [640, 309] width 71 height 16
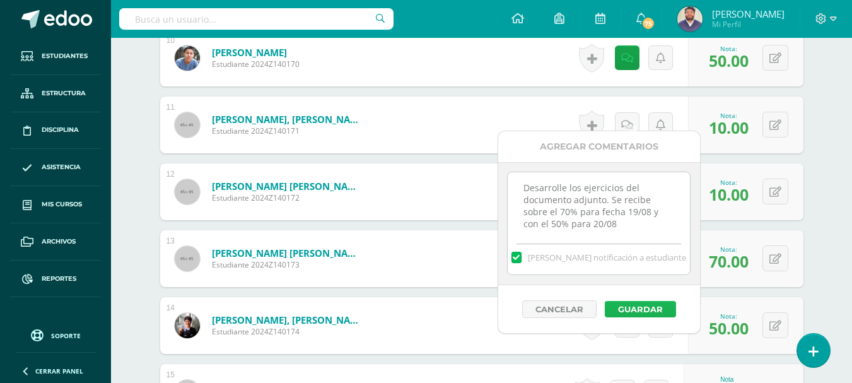
click at [635, 308] on button "Guardar" at bounding box center [640, 309] width 71 height 16
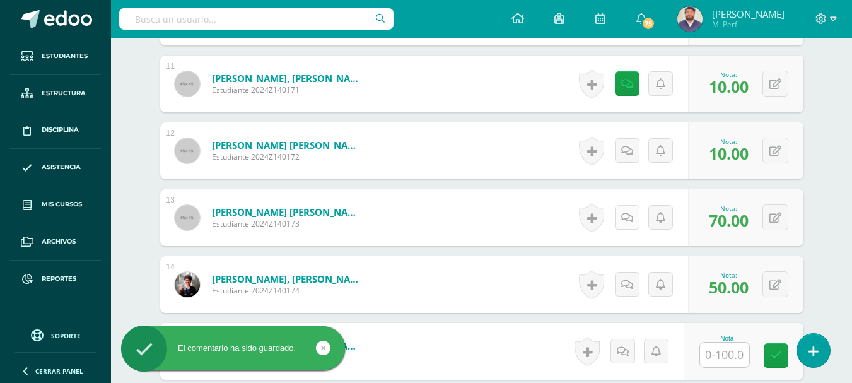
scroll to position [1146, 0]
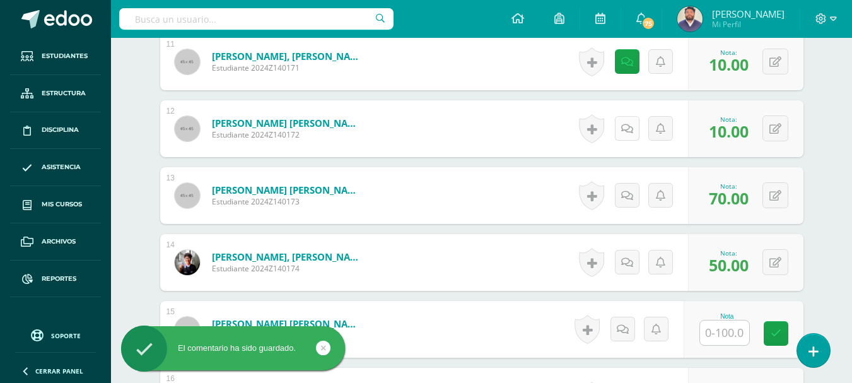
click at [630, 124] on icon at bounding box center [627, 129] width 12 height 11
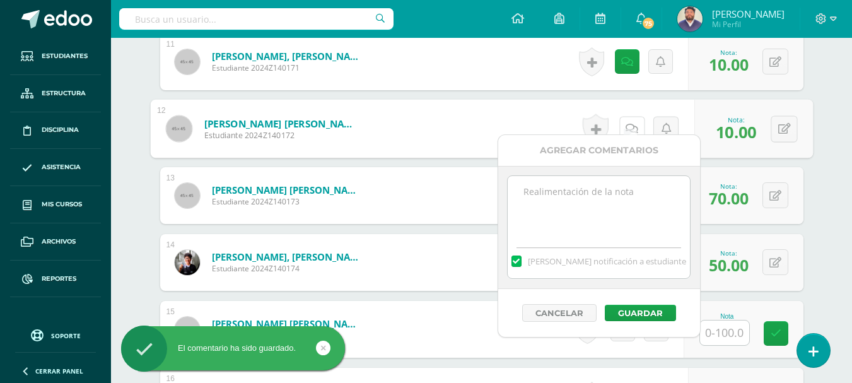
scroll to position [1209, 0]
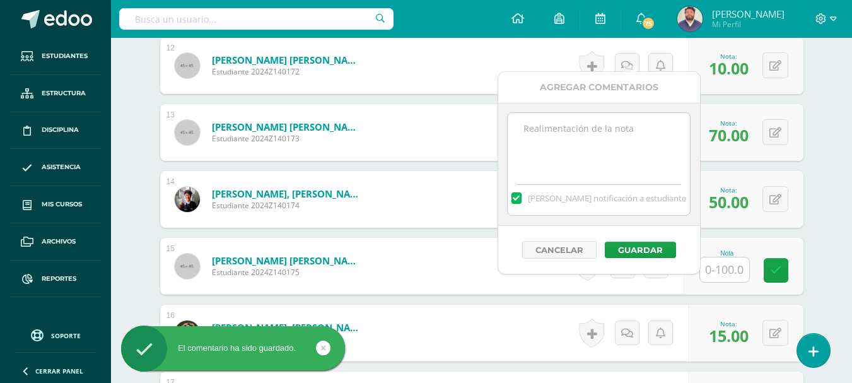
click at [585, 146] on textarea at bounding box center [599, 144] width 182 height 63
paste textarea "Desarrolle los ejercicios del documento adjunto. Se recibe sobre el 70% para fe…"
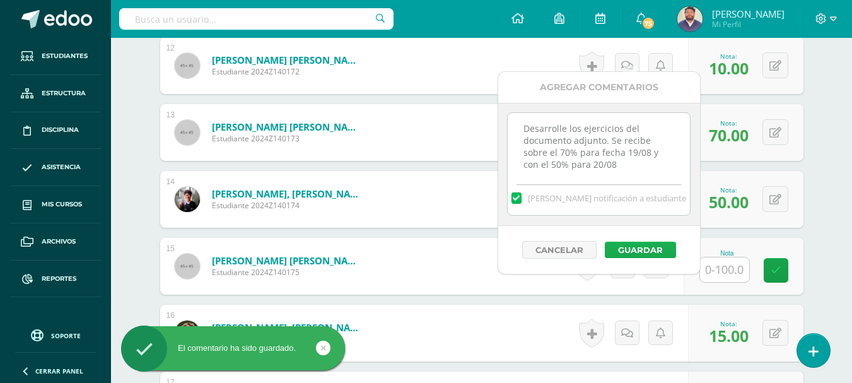
type textarea "Desarrolle los ejercicios del documento adjunto. Se recibe sobre el 70% para fe…"
click at [609, 246] on button "Guardar" at bounding box center [640, 250] width 71 height 16
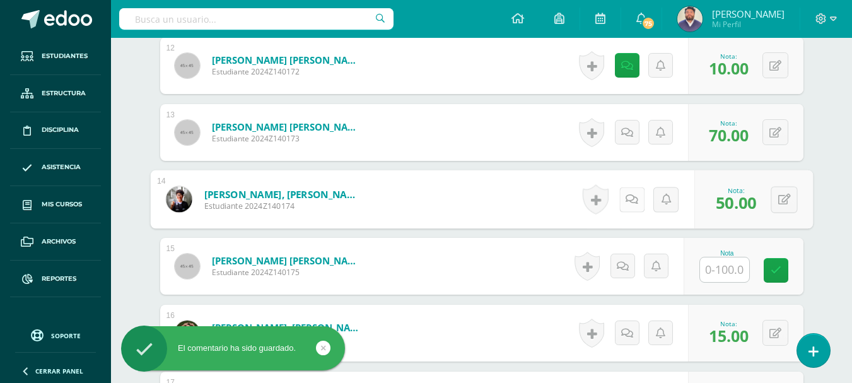
click at [626, 194] on icon at bounding box center [632, 199] width 13 height 11
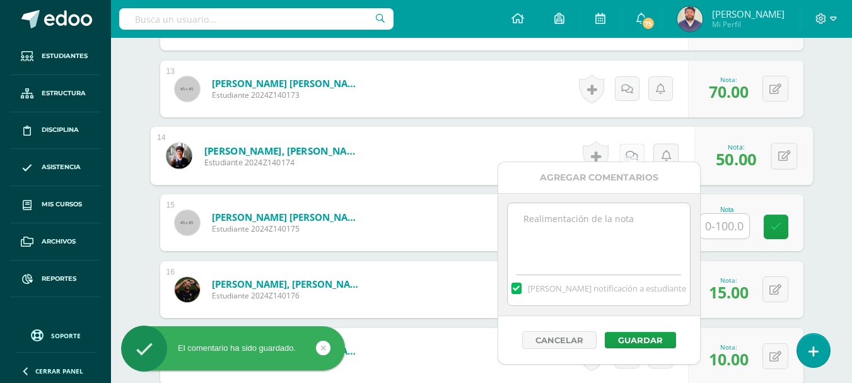
scroll to position [1272, 0]
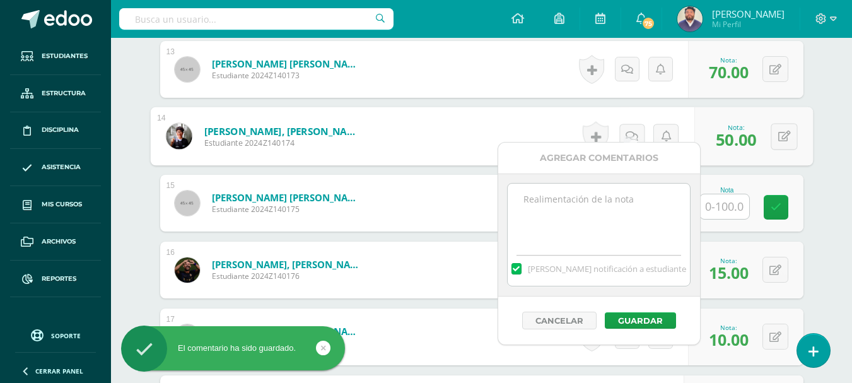
click at [616, 187] on textarea at bounding box center [599, 215] width 182 height 63
paste textarea "Desarrolle los ejercicios del documento adjunto. Se recibe sobre el 70% para fe…"
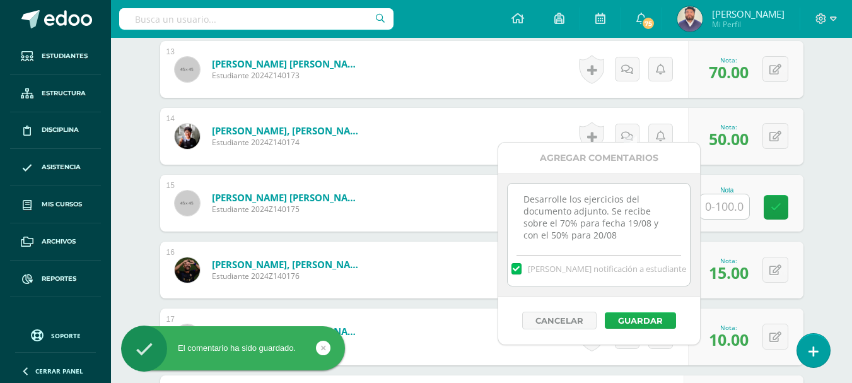
type textarea "Desarrolle los ejercicios del documento adjunto. Se recibe sobre el 70% para fe…"
click at [624, 321] on button "Guardar" at bounding box center [640, 320] width 71 height 16
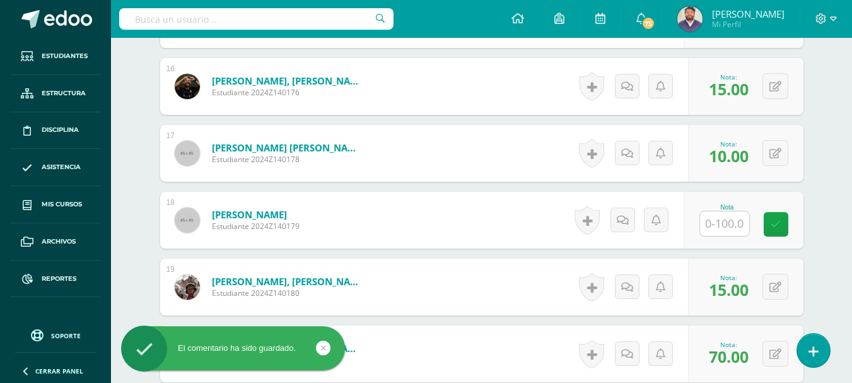
scroll to position [1461, 0]
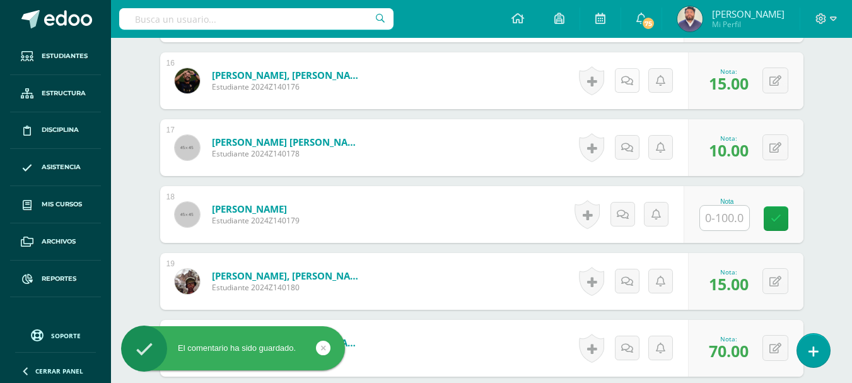
click at [621, 76] on link at bounding box center [627, 80] width 25 height 25
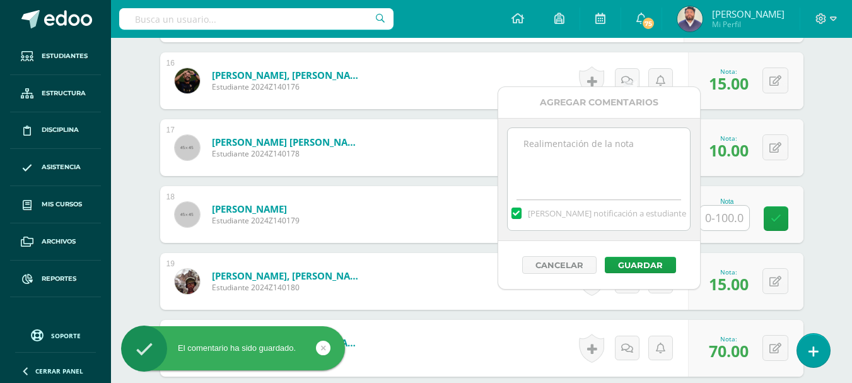
click at [601, 163] on textarea at bounding box center [599, 159] width 182 height 63
paste textarea "Desarrolle los ejercicios del documento adjunto. Se recibe sobre el 70% para fe…"
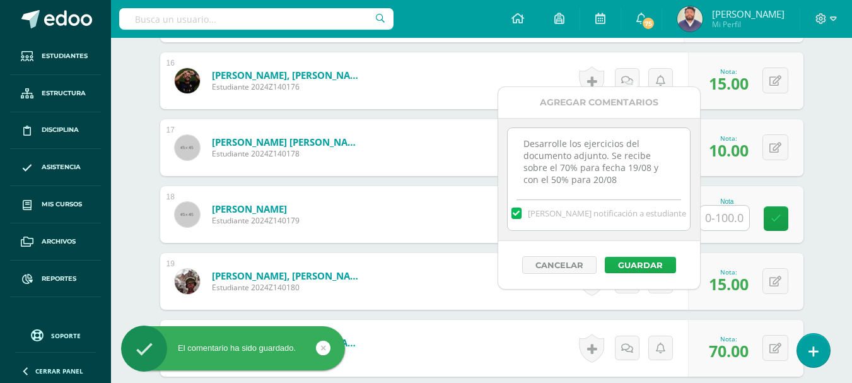
type textarea "Desarrolle los ejercicios del documento adjunto. Se recibe sobre el 70% para fe…"
click at [630, 266] on button "Guardar" at bounding box center [640, 265] width 71 height 16
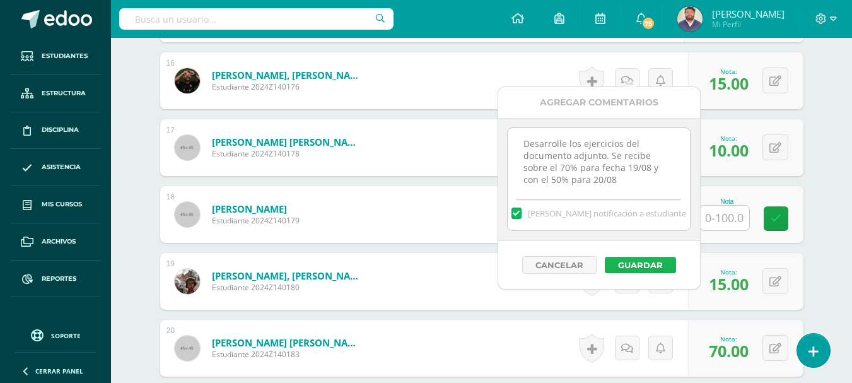
click at [647, 260] on button "Guardar" at bounding box center [640, 265] width 71 height 16
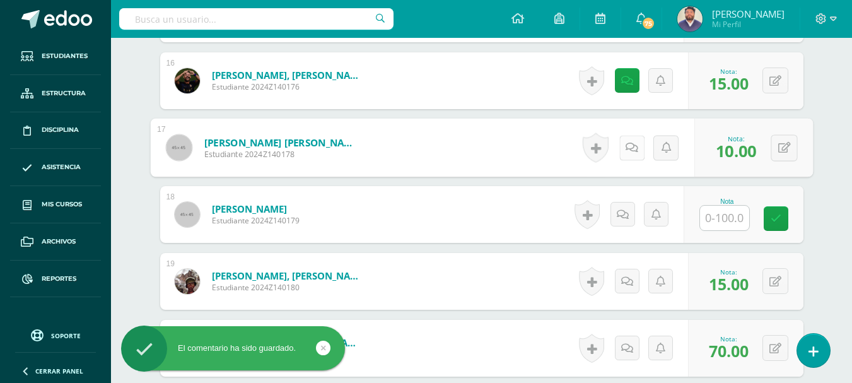
click at [627, 142] on icon at bounding box center [632, 147] width 13 height 11
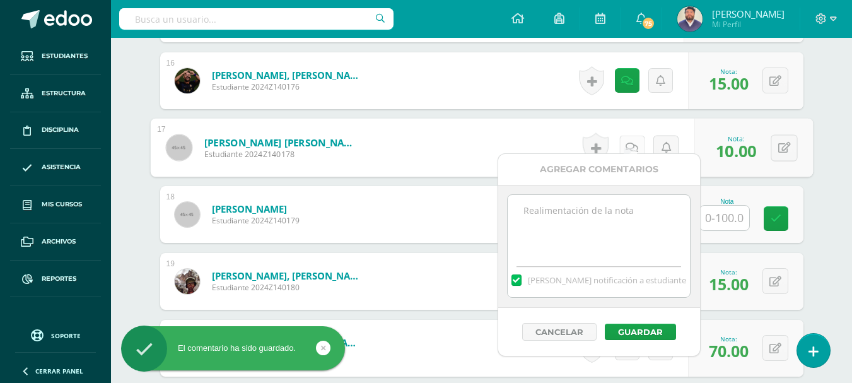
scroll to position [1524, 0]
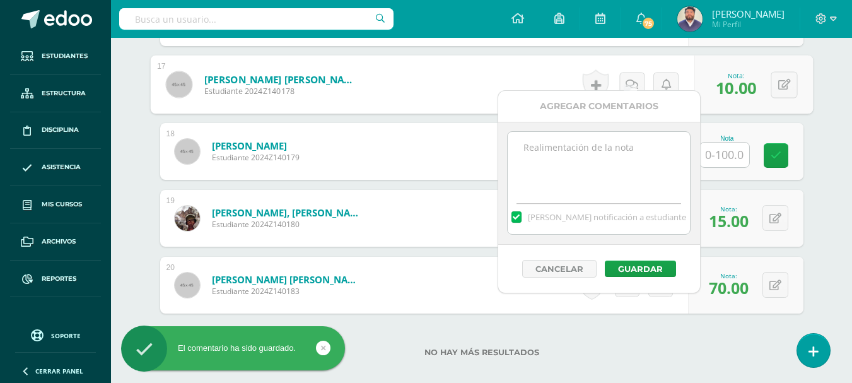
click at [614, 145] on textarea at bounding box center [599, 163] width 182 height 63
paste textarea "Desarrolle los ejercicios del documento adjunto. Se recibe sobre el 70% para fe…"
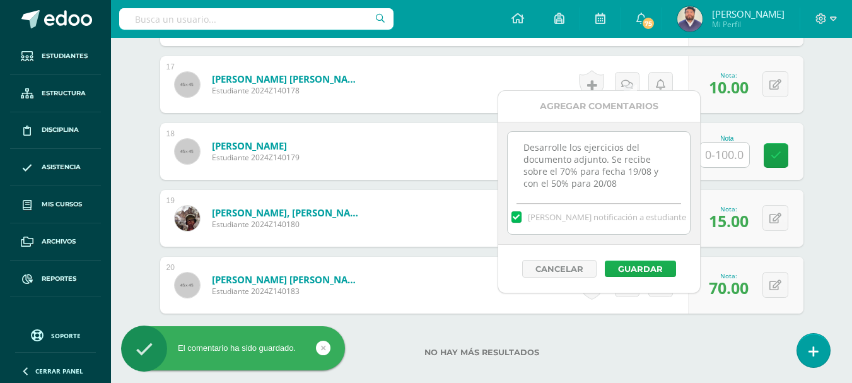
type textarea "Desarrolle los ejercicios del documento adjunto. Se recibe sobre el 70% para fe…"
click at [625, 267] on button "Guardar" at bounding box center [640, 269] width 71 height 16
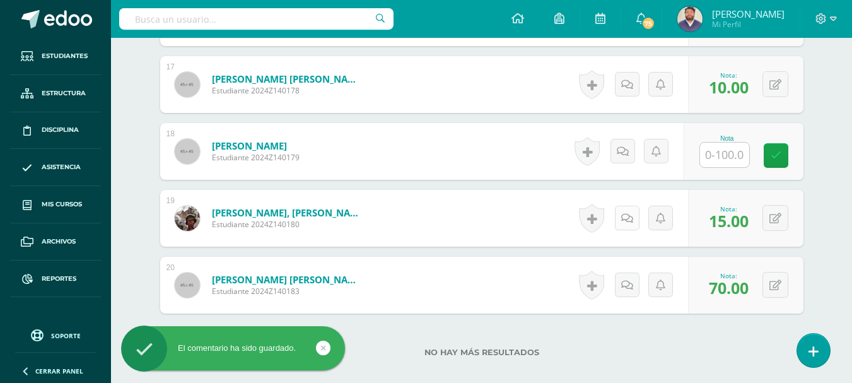
click at [626, 206] on link at bounding box center [627, 218] width 25 height 25
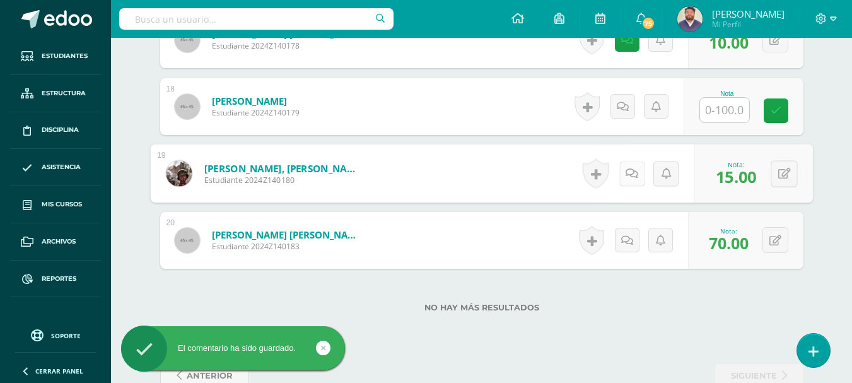
scroll to position [1587, 0]
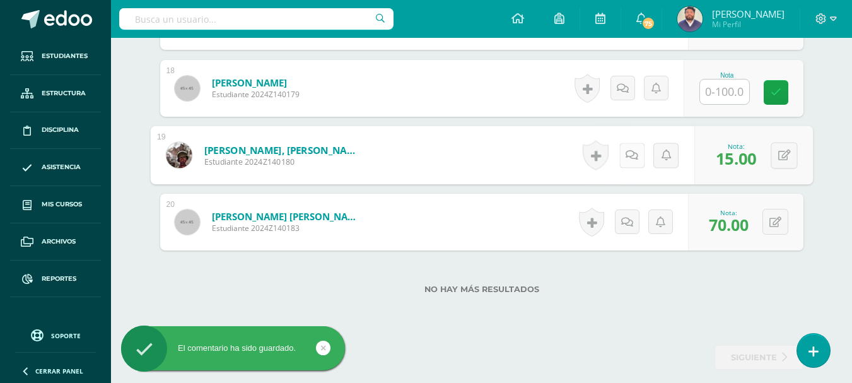
click at [629, 150] on icon at bounding box center [632, 155] width 13 height 11
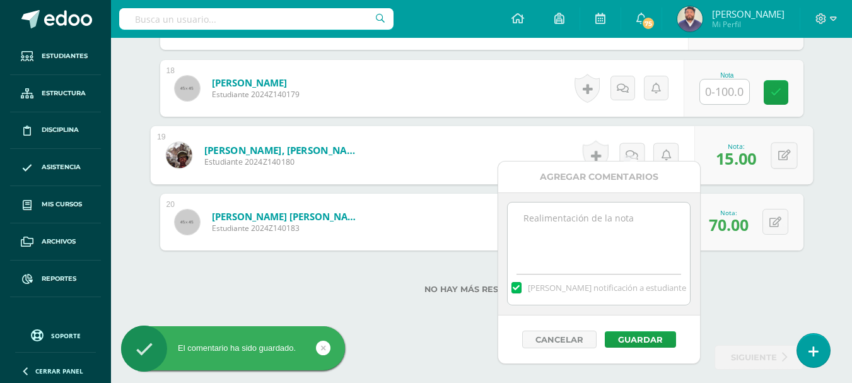
click at [570, 226] on textarea at bounding box center [599, 233] width 182 height 63
paste textarea "Desarrolle los ejercicios del documento adjunto. Se recibe sobre el 70% para fe…"
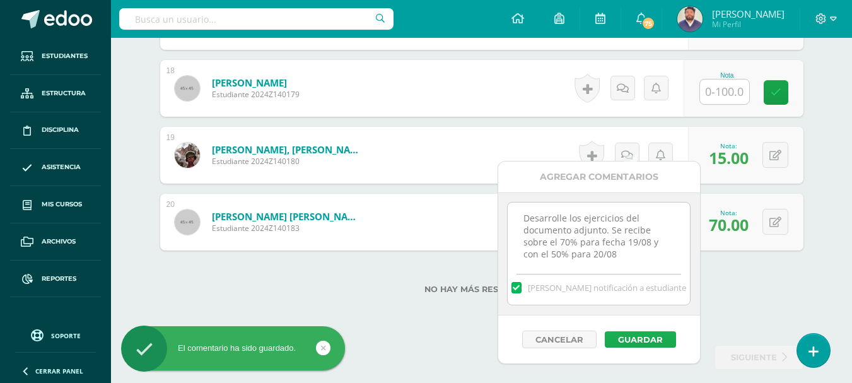
type textarea "Desarrolle los ejercicios del documento adjunto. Se recibe sobre el 70% para fe…"
click at [634, 337] on button "Guardar" at bounding box center [640, 339] width 71 height 16
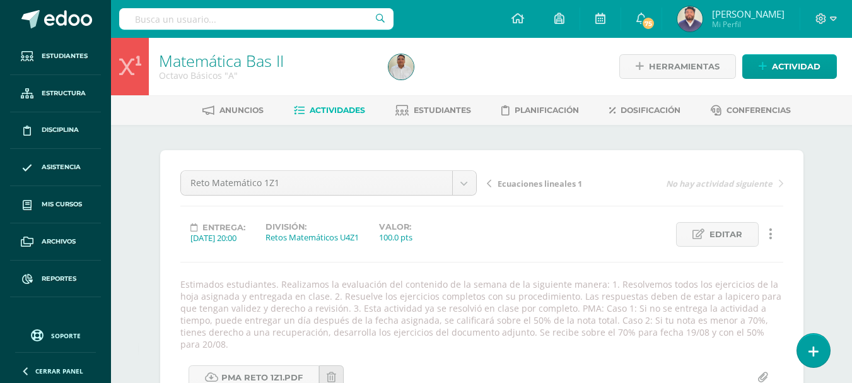
scroll to position [63, 0]
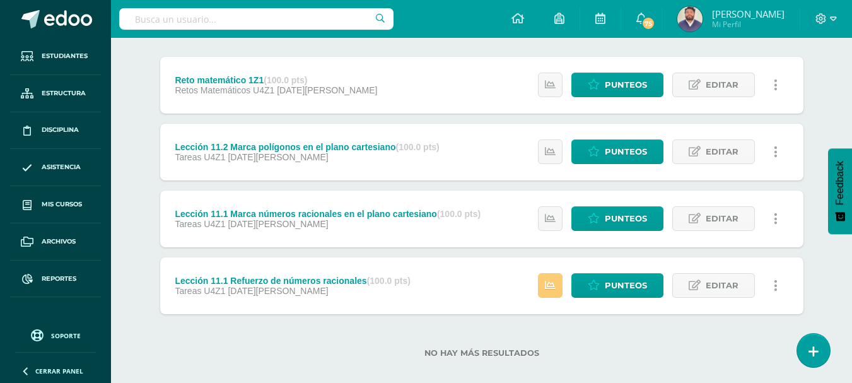
scroll to position [168, 0]
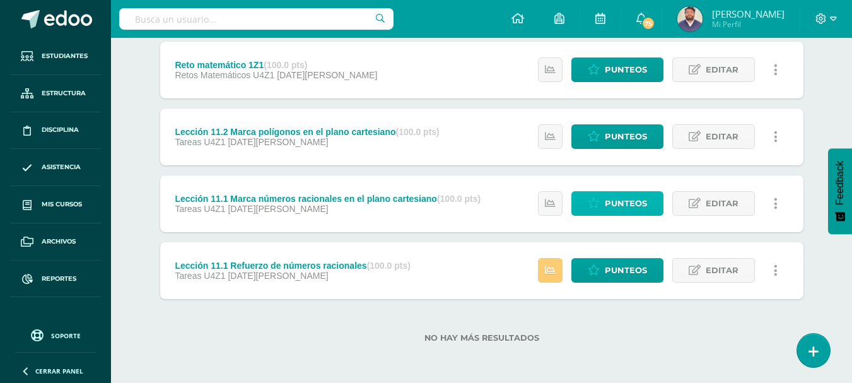
click at [609, 208] on span "Punteos" at bounding box center [626, 203] width 42 height 23
